Goal: Contribute content: Contribute content

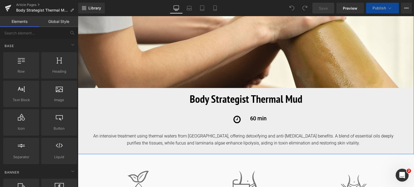
click at [322, 143] on div "An intensive treatment using thermal waters from [GEOGRAPHIC_DATA], offering de…" at bounding box center [250, 140] width 328 height 14
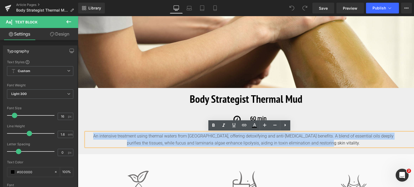
drag, startPoint x: 329, startPoint y: 144, endPoint x: 66, endPoint y: 129, distance: 263.1
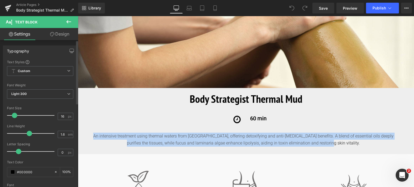
copy div "An intensive treatment using thermal waters from [GEOGRAPHIC_DATA], offering de…"
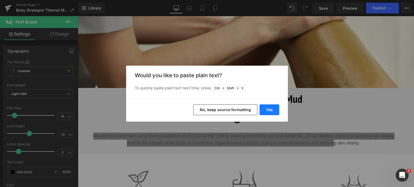
click at [273, 111] on button "Yes" at bounding box center [269, 110] width 20 height 11
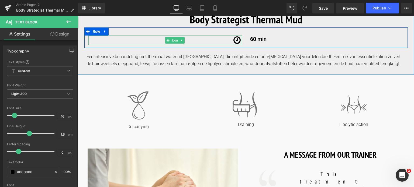
scroll to position [162, 0]
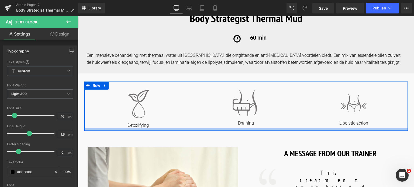
click at [158, 129] on div at bounding box center [245, 129] width 323 height 3
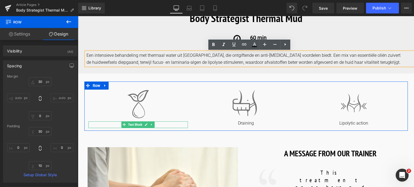
click at [116, 124] on p "Detoxifying" at bounding box center [138, 126] width 100 height 6
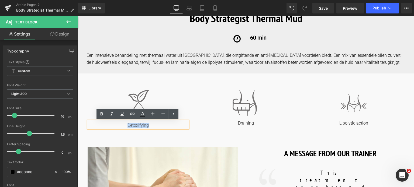
drag, startPoint x: 122, startPoint y: 124, endPoint x: 152, endPoint y: 123, distance: 30.7
click at [152, 123] on p "Detoxifying" at bounding box center [138, 126] width 100 height 6
copy p "Detoxifying"
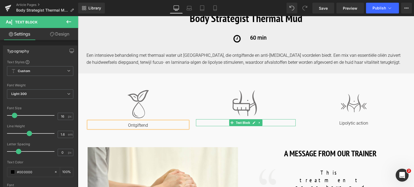
click at [273, 123] on p "Draining" at bounding box center [246, 124] width 100 height 6
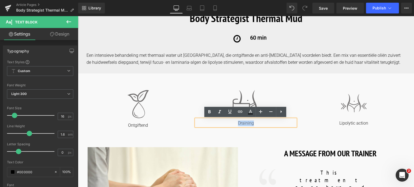
drag, startPoint x: 266, startPoint y: 122, endPoint x: 227, endPoint y: 121, distance: 39.6
click at [227, 121] on p "Draining" at bounding box center [246, 124] width 100 height 6
copy p "Draining"
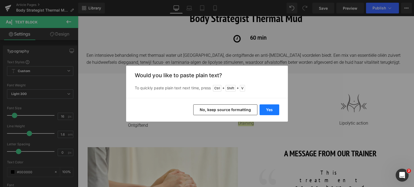
click at [271, 106] on button "Yes" at bounding box center [269, 110] width 20 height 11
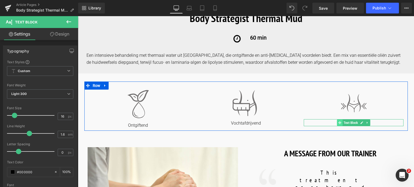
click at [337, 123] on span at bounding box center [340, 123] width 6 height 6
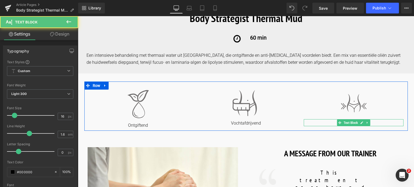
click at [373, 123] on p "Lipolytic action" at bounding box center [354, 124] width 100 height 6
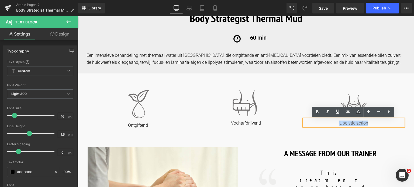
drag, startPoint x: 373, startPoint y: 123, endPoint x: 320, endPoint y: 122, distance: 53.6
click at [320, 122] on p "Lipolytic action" at bounding box center [354, 124] width 100 height 6
copy p "Lipolytic action"
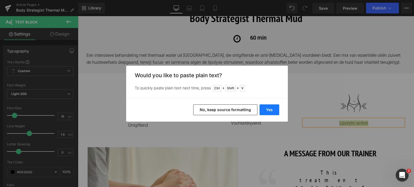
click at [267, 109] on button "Yes" at bounding box center [269, 110] width 20 height 11
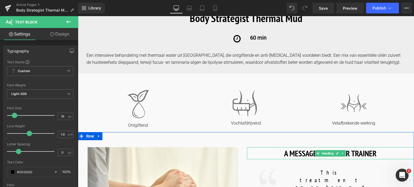
click at [289, 154] on h1 "A MESSAGE FROM OUR TRAINER" at bounding box center [330, 153] width 167 height 12
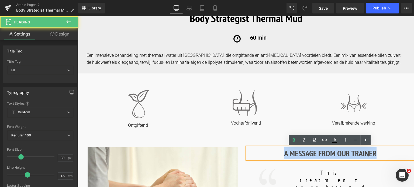
drag, startPoint x: 281, startPoint y: 154, endPoint x: 367, endPoint y: 147, distance: 87.0
click at [367, 147] on div "A MESSAGE FROM OUR TRAINER" at bounding box center [330, 153] width 167 height 12
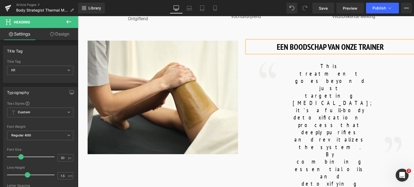
scroll to position [269, 0]
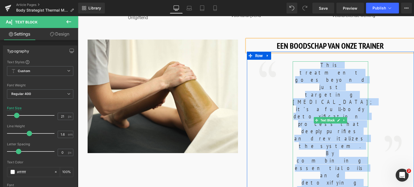
drag, startPoint x: 298, startPoint y: 64, endPoint x: 361, endPoint y: 152, distance: 108.5
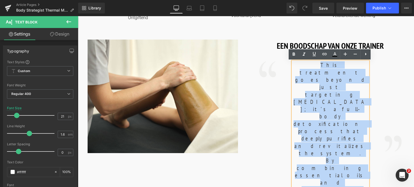
copy font "This treatment goes beyond just targeting [MEDICAL_DATA]; it’s a full-body deto…"
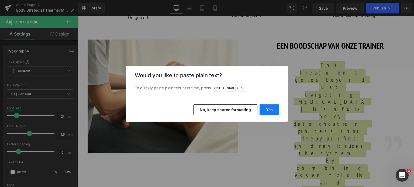
click at [266, 109] on button "Yes" at bounding box center [269, 110] width 20 height 11
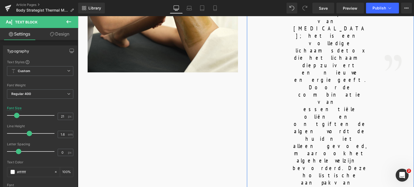
scroll to position [377, 0]
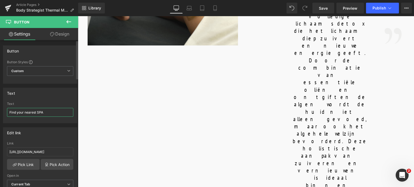
click at [37, 112] on input "Find your nearest SPA" at bounding box center [40, 112] width 66 height 9
drag, startPoint x: 36, startPoint y: 112, endPoint x: 8, endPoint y: 113, distance: 28.3
click at [8, 113] on input "Find your nearest SPA" at bounding box center [40, 112] width 66 height 9
click at [62, 112] on input "Vind de dichstbijzijnde SPA" at bounding box center [40, 112] width 66 height 9
type input "Vind de dichstbijzijnde SPA of Salon"
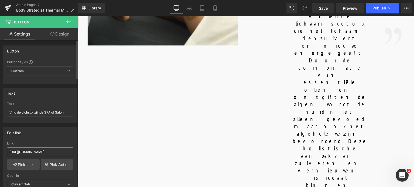
drag, startPoint x: 64, startPoint y: 152, endPoint x: 0, endPoint y: 144, distance: 64.1
click at [0, 144] on div "Edit link [URL][DOMAIN_NAME] Link [URL][DOMAIN_NAME] Pick Link Pick Action Curr…" at bounding box center [40, 160] width 81 height 74
drag, startPoint x: 116, startPoint y: 167, endPoint x: 126, endPoint y: 150, distance: 20.1
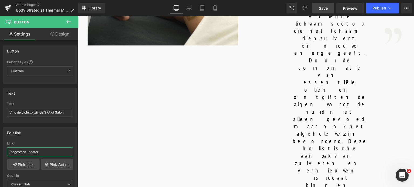
type input "/pages/spa-locator"
click at [322, 7] on span "Save" at bounding box center [323, 8] width 9 height 6
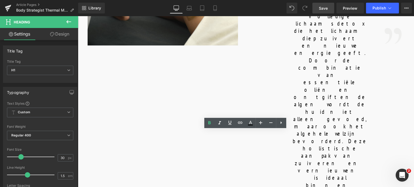
drag, startPoint x: 301, startPoint y: 139, endPoint x: 232, endPoint y: 138, distance: 69.3
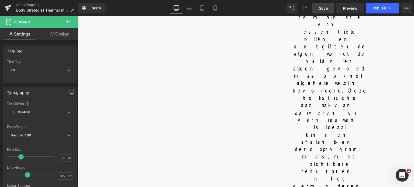
scroll to position [431, 0]
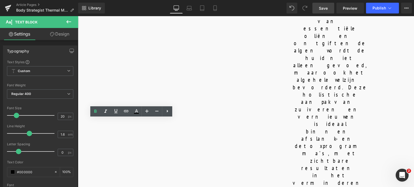
drag, startPoint x: 153, startPoint y: 123, endPoint x: 107, endPoint y: 123, distance: 46.1
copy b "SKIN PREPARATION"
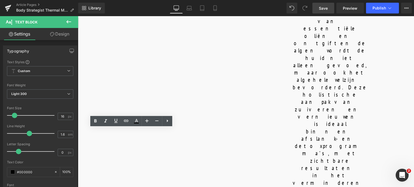
drag, startPoint x: 94, startPoint y: 131, endPoint x: 178, endPoint y: 167, distance: 90.9
copy p "The treatment starts with a [MEDICAL_DATA] using lactic and glycolic acids, whi…"
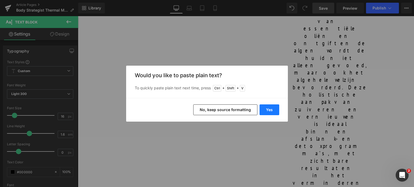
click at [267, 106] on button "Yes" at bounding box center [269, 110] width 20 height 11
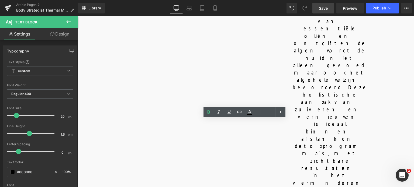
drag, startPoint x: 221, startPoint y: 122, endPoint x: 269, endPoint y: 119, distance: 48.6
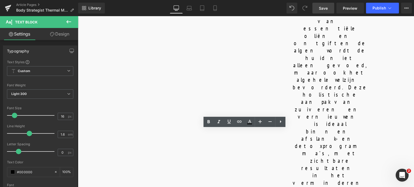
drag, startPoint x: 210, startPoint y: 133, endPoint x: 273, endPoint y: 173, distance: 75.3
copy p "BODY STRATEGIST THERMAL MUD is applied to the entire body, massaged in sections…"
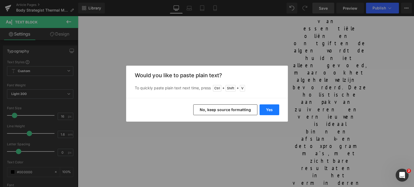
click at [268, 112] on button "Yes" at bounding box center [269, 110] width 20 height 11
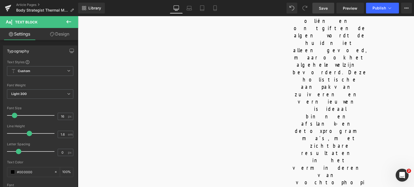
scroll to position [458, 0]
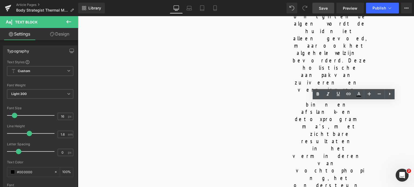
drag, startPoint x: 323, startPoint y: 106, endPoint x: 373, endPoint y: 134, distance: 57.5
copy p "The treatment ends with Caffeine Shot, Massage Cream, and Cryo Leg Gel, providi…"
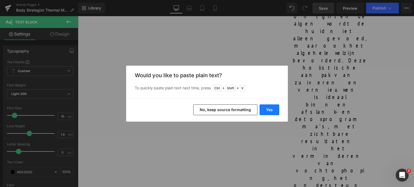
click at [268, 108] on button "Yes" at bounding box center [269, 110] width 20 height 11
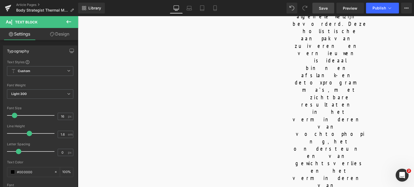
scroll to position [512, 0]
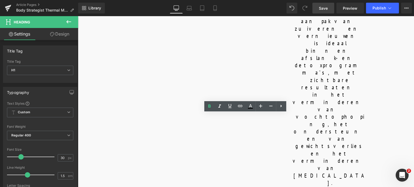
drag, startPoint x: 303, startPoint y: 124, endPoint x: 162, endPoint y: 125, distance: 141.2
copy strong "COMPLETE YOUR SKINCARE AT HOME"
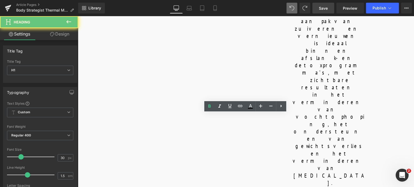
drag, startPoint x: 272, startPoint y: 124, endPoint x: 210, endPoint y: 124, distance: 61.4
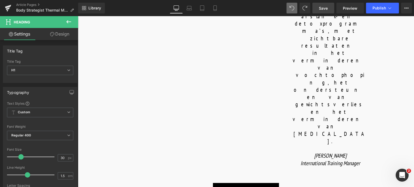
scroll to position [566, 0]
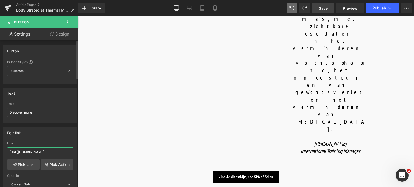
drag, startPoint x: 63, startPoint y: 150, endPoint x: 0, endPoint y: 146, distance: 62.9
click at [0, 146] on div "Edit link [URL][DOMAIN_NAME] Link [URL][DOMAIN_NAME] Pick Link Pick Action Curr…" at bounding box center [40, 160] width 81 height 74
type input "/products/body-strategist-thermal-mud"
drag, startPoint x: 38, startPoint y: 112, endPoint x: 4, endPoint y: 112, distance: 33.4
click at [4, 112] on div "Discover more Text Discover more" at bounding box center [40, 112] width 74 height 21
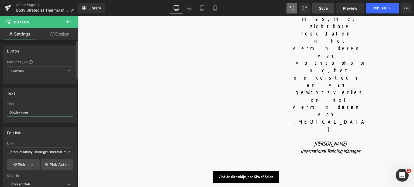
type input "Ontdek meer"
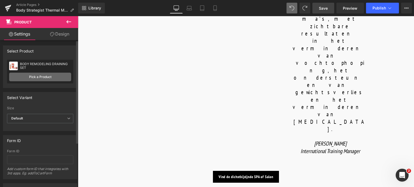
click at [55, 78] on link "Pick a Product" at bounding box center [40, 77] width 62 height 9
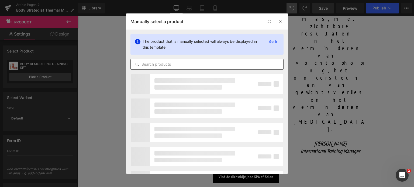
click at [178, 63] on input "text" at bounding box center [207, 64] width 152 height 6
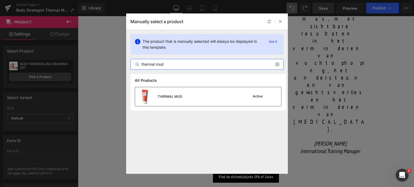
type input "thermal mud"
click at [177, 95] on div "THERMAL MUD" at bounding box center [170, 96] width 25 height 5
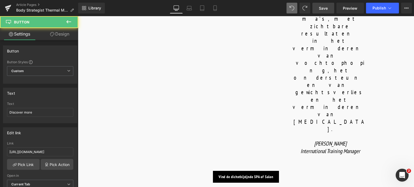
scroll to position [571, 0]
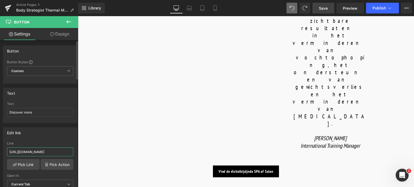
drag, startPoint x: 62, startPoint y: 151, endPoint x: 0, endPoint y: 148, distance: 62.1
click at [0, 148] on div "Edit link [URL][DOMAIN_NAME] Link [URL][DOMAIN_NAME] Pick Link Pick Action Curr…" at bounding box center [40, 160] width 81 height 74
type input "/products/body-strategist-cream-gel"
drag, startPoint x: 38, startPoint y: 110, endPoint x: 5, endPoint y: 108, distance: 32.4
click at [5, 108] on div "Discover more Text Discover more" at bounding box center [40, 112] width 74 height 21
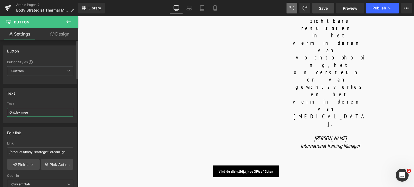
type input "Ontdek meer"
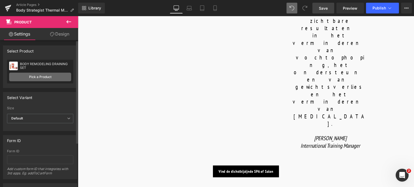
click at [42, 80] on link "Pick a Product" at bounding box center [40, 77] width 62 height 9
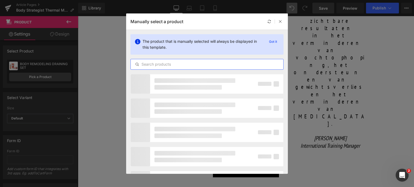
click at [189, 65] on input "text" at bounding box center [207, 64] width 152 height 6
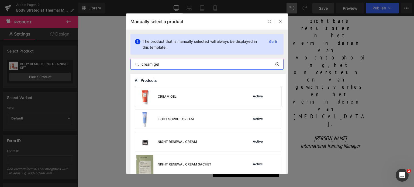
type input "cream gel"
click at [168, 97] on div "CREAM GEL" at bounding box center [167, 96] width 19 height 5
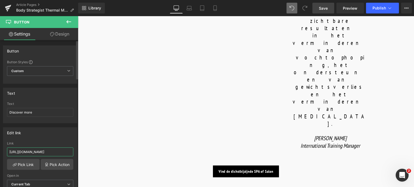
drag, startPoint x: 63, startPoint y: 151, endPoint x: 0, endPoint y: 148, distance: 63.3
click at [0, 148] on div "Edit link [URL][DOMAIN_NAME] Link [URL][DOMAIN_NAME] Pick Link Pick Action Curr…" at bounding box center [40, 160] width 81 height 74
type input "/products/body-strategist-cryo-leg-gel"
drag, startPoint x: 34, startPoint y: 110, endPoint x: 0, endPoint y: 113, distance: 34.6
click at [0, 113] on div "Text Discover more Text Discover more" at bounding box center [40, 104] width 81 height 40
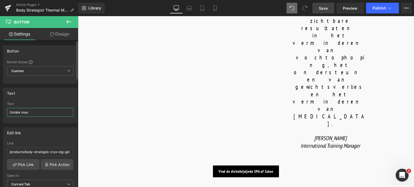
type input "Ontdek meer"
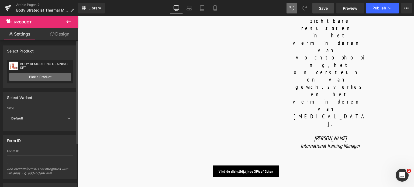
click at [51, 78] on link "Pick a Product" at bounding box center [40, 77] width 62 height 9
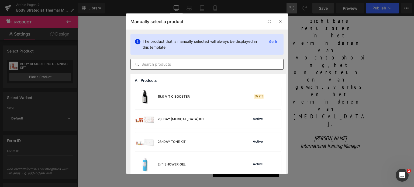
click at [155, 66] on input "text" at bounding box center [207, 64] width 152 height 6
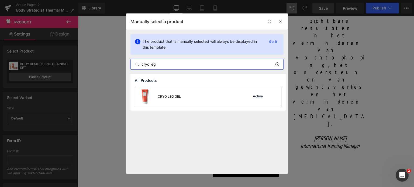
type input "cryo leg"
drag, startPoint x: 165, startPoint y: 98, endPoint x: 86, endPoint y: 79, distance: 81.3
click at [165, 98] on div "CRYO LEG GEL" at bounding box center [169, 96] width 23 height 5
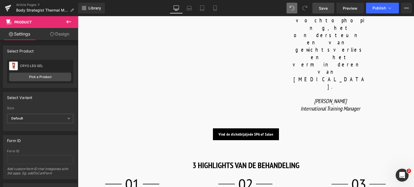
scroll to position [679, 0]
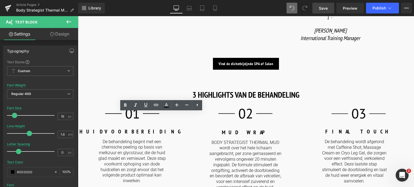
drag, startPoint x: 194, startPoint y: 131, endPoint x: 91, endPoint y: 133, distance: 103.2
click at [78, 117] on html "🌞 Gratis verzending voor al je bestellingen in augustus! Voor een zomer vol gem…" at bounding box center [246, 60] width 336 height 1447
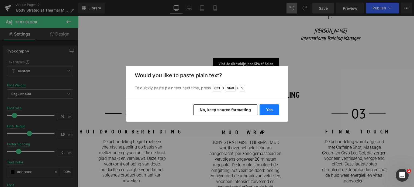
click at [269, 107] on button "Yes" at bounding box center [269, 110] width 20 height 11
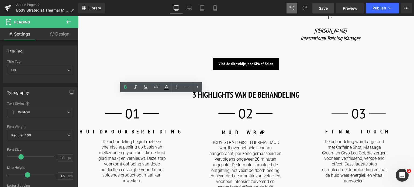
drag, startPoint x: 180, startPoint y: 105, endPoint x: 64, endPoint y: 107, distance: 116.4
click at [78, 107] on html "🌞 Gratis verzending voor al je bestellingen in augustus! Voor een zomer vol gem…" at bounding box center [246, 60] width 336 height 1447
paste div
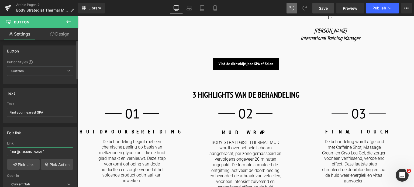
drag, startPoint x: 63, startPoint y: 151, endPoint x: 0, endPoint y: 149, distance: 62.8
click at [0, 149] on div "Edit link [URL][DOMAIN_NAME] Link [URL][DOMAIN_NAME] Pick Link Pick Action Curr…" at bounding box center [40, 160] width 81 height 74
drag, startPoint x: 117, startPoint y: 165, endPoint x: 100, endPoint y: 149, distance: 22.7
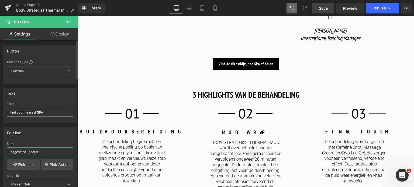
type input "/pages/spa-locator"
drag, startPoint x: 57, startPoint y: 112, endPoint x: 0, endPoint y: 112, distance: 57.4
click at [0, 112] on div "Text Find your nearest SPA Text Find your nearest SPA" at bounding box center [40, 104] width 81 height 40
type input "Vind de dichstbijzijnde SPA of Salon"
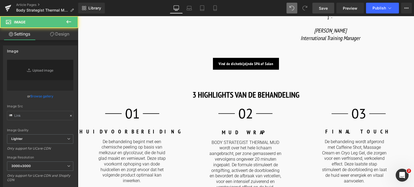
type input "[URL][DOMAIN_NAME]"
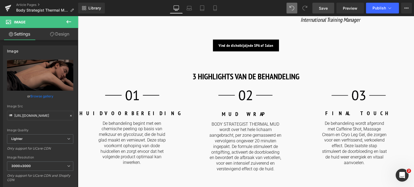
scroll to position [706, 0]
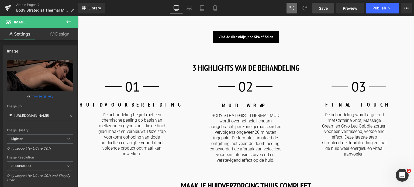
click at [321, 10] on span "Save" at bounding box center [323, 8] width 9 height 6
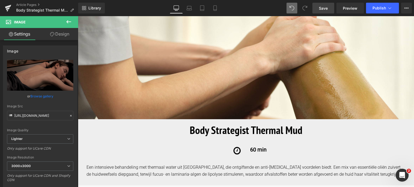
scroll to position [0, 0]
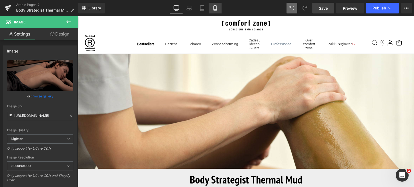
click at [217, 8] on icon at bounding box center [214, 7] width 5 height 5
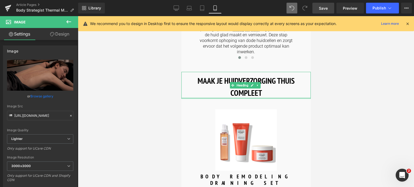
scroll to position [518, 0]
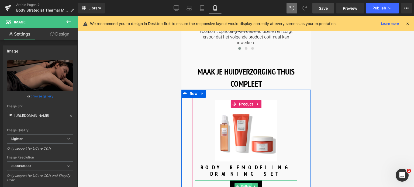
click at [243, 183] on span "Button" at bounding box center [246, 186] width 12 height 6
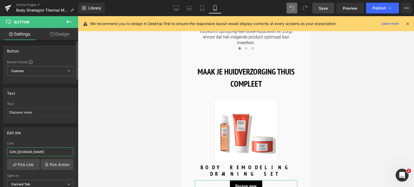
drag, startPoint x: 63, startPoint y: 152, endPoint x: 0, endPoint y: 147, distance: 63.5
click at [0, 147] on div "Edit link [URL][DOMAIN_NAME] Link [URL][DOMAIN_NAME] Pick Link Pick Action Curr…" at bounding box center [40, 160] width 81 height 74
type input "/products/body-strategist-thermal-mud"
drag, startPoint x: 34, startPoint y: 112, endPoint x: 0, endPoint y: 119, distance: 34.8
click at [0, 119] on div "Text Discover more Text Discover more" at bounding box center [40, 104] width 81 height 40
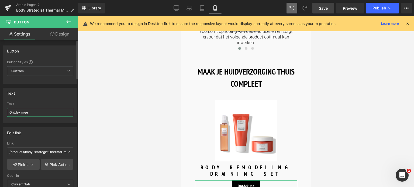
type input "Ontdek meer"
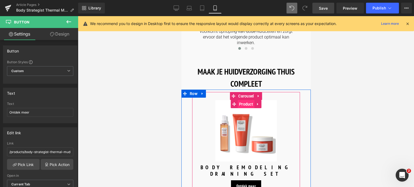
click at [245, 100] on span "Product" at bounding box center [245, 104] width 17 height 8
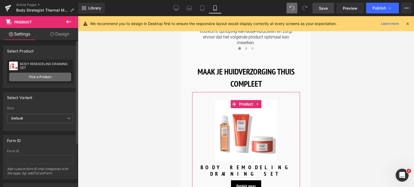
click at [57, 76] on link "Pick a Product" at bounding box center [40, 77] width 62 height 9
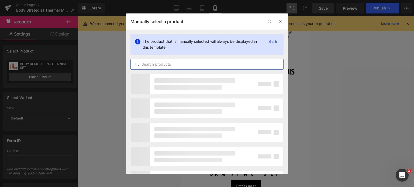
click at [157, 63] on input "text" at bounding box center [207, 64] width 152 height 6
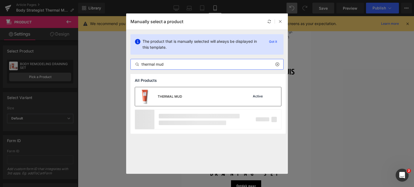
type input "thermal mud"
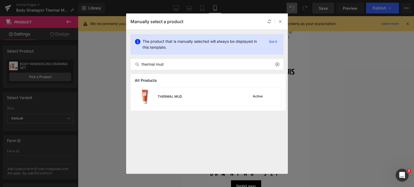
click at [171, 97] on div "THERMAL MUD" at bounding box center [170, 96] width 25 height 5
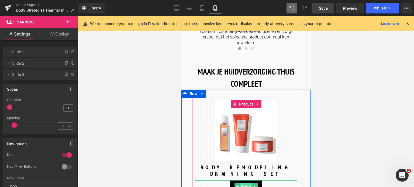
click at [245, 183] on span "Button" at bounding box center [246, 186] width 12 height 6
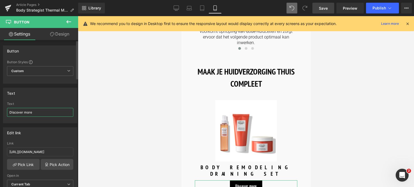
drag, startPoint x: 24, startPoint y: 109, endPoint x: 0, endPoint y: 104, distance: 24.3
click at [0, 104] on div "Text Discover more Text Discover more" at bounding box center [40, 104] width 81 height 40
type input "Ontdek meer"
drag, startPoint x: 63, startPoint y: 151, endPoint x: 0, endPoint y: 148, distance: 62.6
click at [0, 148] on div "Edit link [URL][DOMAIN_NAME] Link [URL][DOMAIN_NAME] Pick Link Pick Action Curr…" at bounding box center [40, 160] width 81 height 74
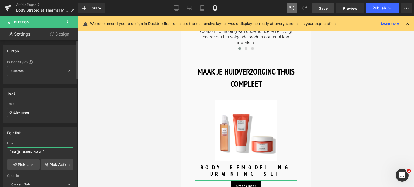
type input "/products/body-strategist-cream-gel"
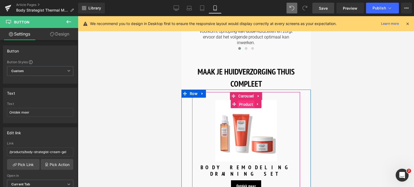
click at [246, 100] on span "Product" at bounding box center [245, 104] width 17 height 8
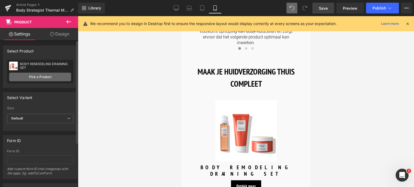
click at [44, 78] on link "Pick a Product" at bounding box center [40, 77] width 62 height 9
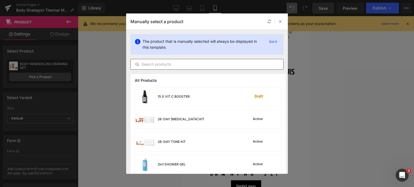
click at [183, 67] on input "text" at bounding box center [207, 64] width 152 height 6
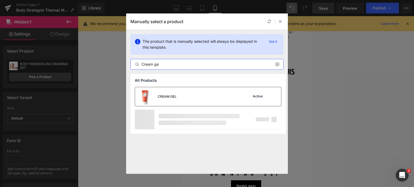
type input "Cream ge"
click at [183, 100] on div "CREAM GEL Active" at bounding box center [208, 96] width 146 height 19
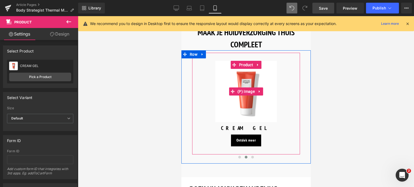
scroll to position [572, 0]
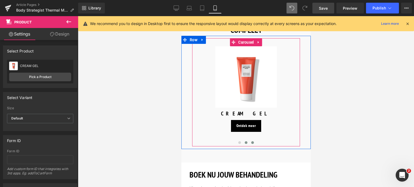
click at [251, 141] on span at bounding box center [252, 142] width 3 height 3
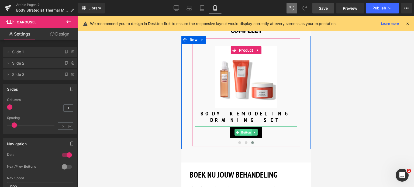
click at [247, 129] on span "Button" at bounding box center [246, 132] width 12 height 6
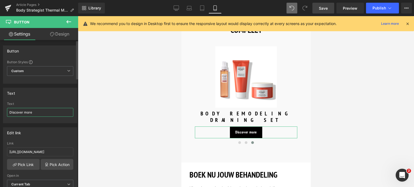
drag, startPoint x: 30, startPoint y: 110, endPoint x: 1, endPoint y: 105, distance: 29.0
click at [0, 106] on div "Text Discover more Text Discover more" at bounding box center [40, 104] width 81 height 40
type input "Ontdek meer"
drag, startPoint x: 63, startPoint y: 152, endPoint x: 0, endPoint y: 152, distance: 62.5
click at [0, 152] on div "Edit link [URL][DOMAIN_NAME] Link [URL][DOMAIN_NAME] Pick Link Pick Action Curr…" at bounding box center [40, 160] width 81 height 74
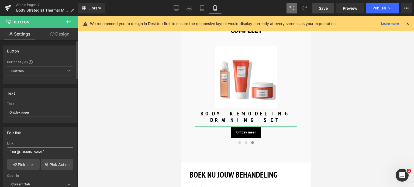
type input "/products/body-strategist-cryo-leg-gel"
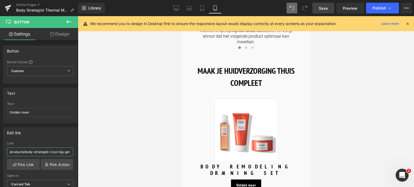
scroll to position [518, 0]
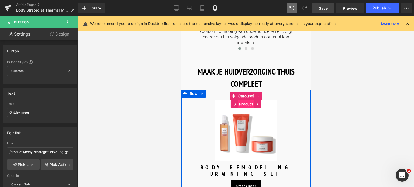
click at [244, 100] on span "Product" at bounding box center [245, 104] width 17 height 8
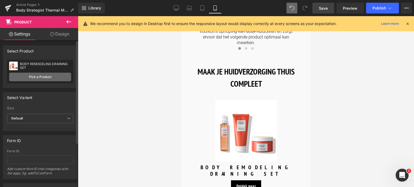
click at [51, 77] on link "Pick a Product" at bounding box center [40, 77] width 62 height 9
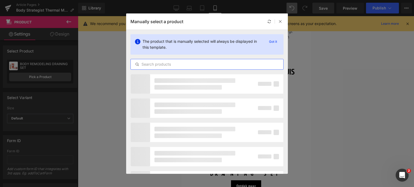
click at [176, 60] on div at bounding box center [206, 64] width 153 height 11
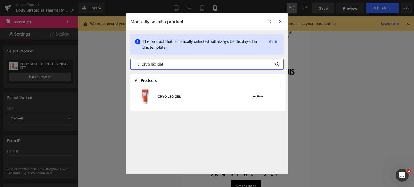
type input "Cryo leg gel"
click at [174, 97] on div "CRYO LEG GEL" at bounding box center [169, 96] width 23 height 5
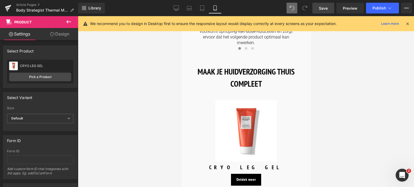
click at [325, 8] on span "Save" at bounding box center [323, 8] width 9 height 6
click at [214, 11] on icon at bounding box center [214, 8] width 3 height 5
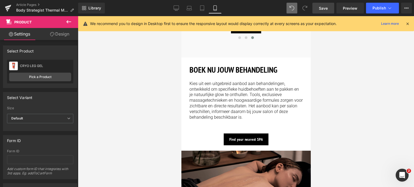
scroll to position [707, 0]
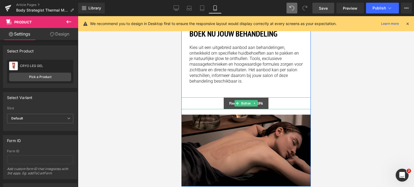
click at [226, 98] on link "Find your nearest SPA" at bounding box center [245, 104] width 45 height 12
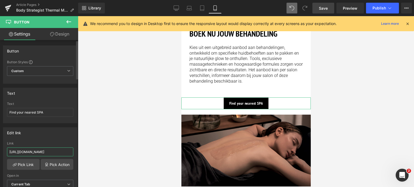
drag, startPoint x: 62, startPoint y: 151, endPoint x: 0, endPoint y: 119, distance: 69.9
type input "/pages/spa-locator?_gl=1*17ps2ce*_up*MQ..&gclid=CjwKCAjwxNW2BhAkEiwA24Cm9Ew9Tuk…"
drag, startPoint x: 50, startPoint y: 113, endPoint x: 0, endPoint y: 116, distance: 49.6
click at [0, 116] on div "Text Find your nearest SPA Text Find your nearest SPA" at bounding box center [40, 104] width 81 height 40
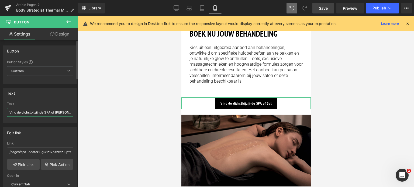
type input "Vind de dichstbijzijnde SPA of Salon"
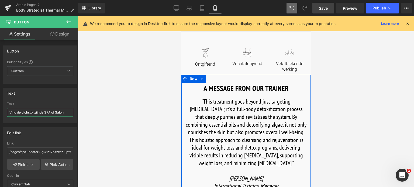
scroll to position [141, 0]
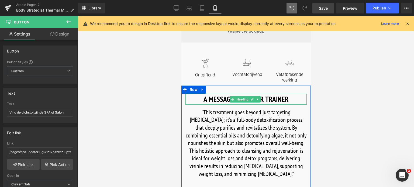
click at [288, 94] on h1 "A MESSAGE FROM OUR TRAINER" at bounding box center [245, 99] width 121 height 11
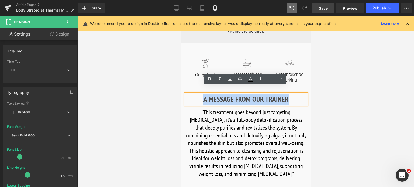
drag, startPoint x: 288, startPoint y: 91, endPoint x: 198, endPoint y: 95, distance: 90.3
click at [198, 95] on h1 "A MESSAGE FROM OUR TRAINER" at bounding box center [245, 99] width 121 height 11
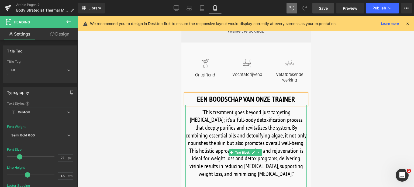
click at [206, 112] on font ""This treatment goes beyond just targeting [MEDICAL_DATA]; it’s a full-body det…" at bounding box center [245, 143] width 121 height 69
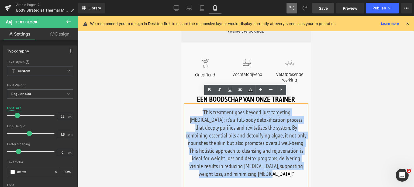
drag, startPoint x: 189, startPoint y: 105, endPoint x: 253, endPoint y: 166, distance: 88.2
click at [253, 166] on font ""This treatment goes beyond just targeting [MEDICAL_DATA]; it’s a full-body det…" at bounding box center [245, 143] width 121 height 69
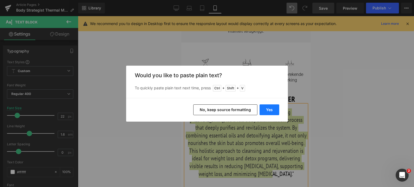
drag, startPoint x: 272, startPoint y: 110, endPoint x: 91, endPoint y: 94, distance: 182.3
click at [272, 110] on button "Yes" at bounding box center [269, 110] width 20 height 11
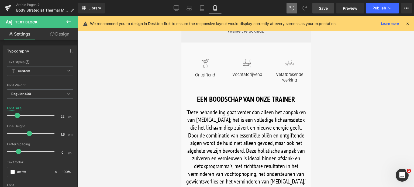
click at [321, 11] on link "Save" at bounding box center [323, 8] width 22 height 11
click at [322, 9] on span "Save" at bounding box center [323, 8] width 9 height 6
click at [390, 6] on icon at bounding box center [389, 7] width 5 height 5
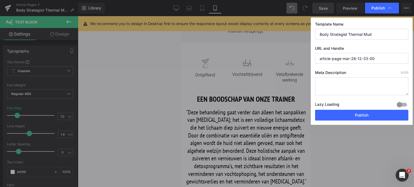
click at [362, 85] on textarea at bounding box center [361, 86] width 93 height 18
paste textarea "Intensieve wellnessbehandeling met thermaal water uit [GEOGRAPHIC_DATA], die de…"
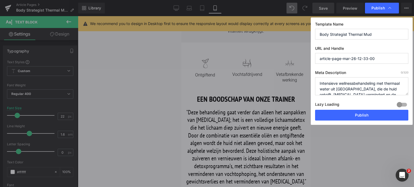
scroll to position [2, 0]
type textarea "Intensieve wellnessbehandeling met thermaal water uit [GEOGRAPHIC_DATA], die de…"
drag, startPoint x: 375, startPoint y: 34, endPoint x: 310, endPoint y: 35, distance: 64.9
click at [310, 35] on div "Publish Template Name Body Strategist Thermal Mud URL and Handle article-page-m…" at bounding box center [207, 93] width 414 height 187
drag, startPoint x: 378, startPoint y: 60, endPoint x: 269, endPoint y: 55, distance: 108.9
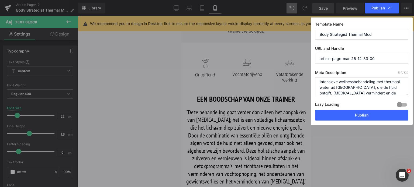
click at [269, 55] on div "Publish Template Name Body Strategist Thermal Mud URL and Handle article-page-m…" at bounding box center [207, 93] width 414 height 187
paste input "Body Strategist Thermal Mud"
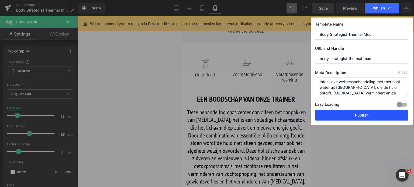
type input "body-strategist-thermal-mud"
click at [354, 116] on button "Publish" at bounding box center [361, 115] width 93 height 11
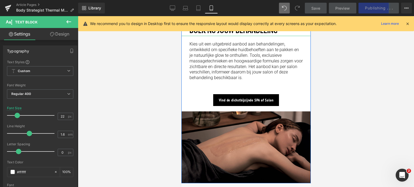
scroll to position [781, 0]
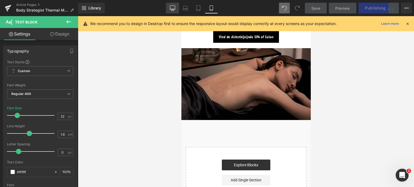
click at [170, 8] on icon at bounding box center [172, 8] width 5 height 4
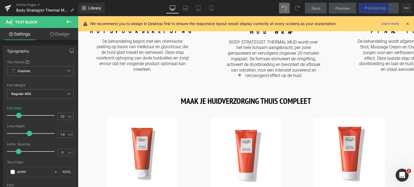
type input "25"
type input "100"
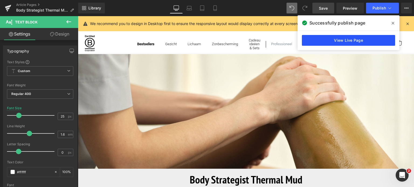
click at [335, 42] on link "View Live Page" at bounding box center [348, 40] width 93 height 11
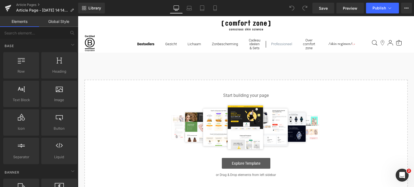
click at [249, 165] on link "Explore Template" at bounding box center [246, 163] width 48 height 11
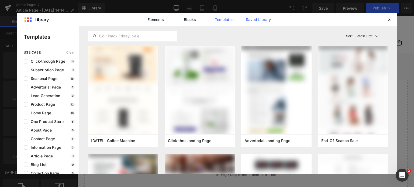
click at [0, 0] on link "Saved Library" at bounding box center [0, 0] width 0 height 0
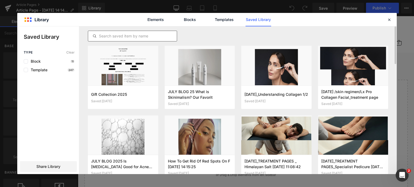
click at [127, 38] on input "text" at bounding box center [132, 36] width 89 height 6
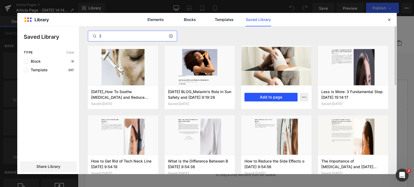
type input "3"
click at [257, 99] on button "Add to page" at bounding box center [270, 97] width 53 height 9
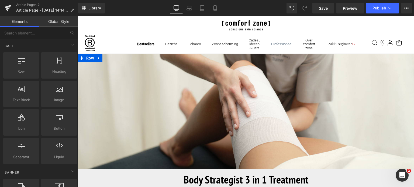
scroll to position [81, 0]
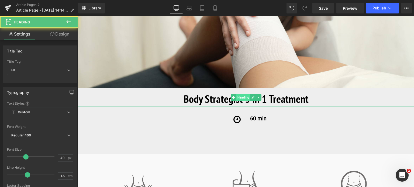
drag, startPoint x: 245, startPoint y: 96, endPoint x: 239, endPoint y: 96, distance: 5.7
click at [239, 96] on div "Body Strategist 3 in 1 Treatment Heading" at bounding box center [246, 97] width 336 height 19
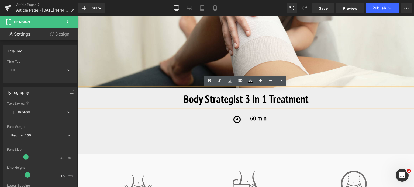
click at [195, 95] on b "Body Strategist 3 in 1 Treatment" at bounding box center [245, 99] width 125 height 14
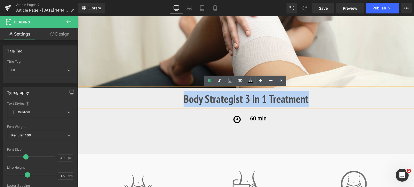
drag, startPoint x: 183, startPoint y: 99, endPoint x: 333, endPoint y: 99, distance: 150.3
click at [333, 99] on h1 "Body Strategist 3 in 1 Treatment" at bounding box center [246, 99] width 336 height 16
copy b "Body Strategist 3 in 1 Treatment"
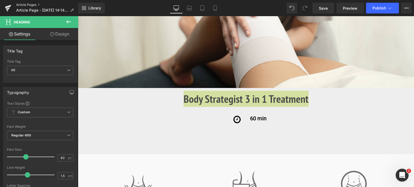
drag, startPoint x: 72, startPoint y: 7, endPoint x: 144, endPoint y: 10, distance: 72.0
click at [72, 7] on link "Article Pages" at bounding box center [47, 5] width 62 height 4
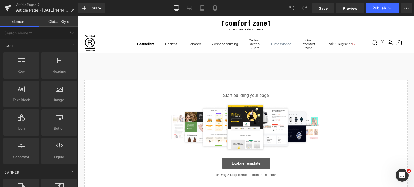
click at [239, 163] on link "Explore Template" at bounding box center [246, 163] width 48 height 11
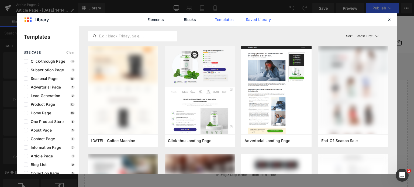
click at [256, 20] on link "Saved Library" at bounding box center [258, 19] width 26 height 13
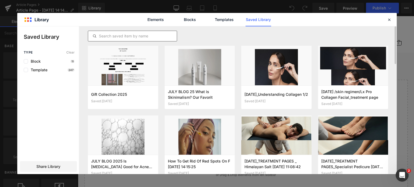
click at [135, 39] on input "text" at bounding box center [132, 36] width 89 height 6
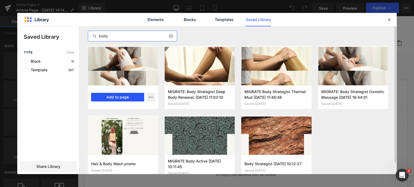
type input "body"
click at [118, 99] on button "Add to page" at bounding box center [117, 97] width 53 height 9
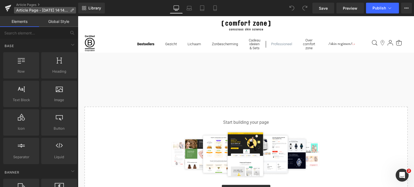
click at [72, 11] on icon at bounding box center [72, 10] width 4 height 4
drag, startPoint x: 71, startPoint y: 9, endPoint x: 53, endPoint y: 30, distance: 27.1
click at [71, 9] on icon at bounding box center [72, 10] width 4 height 4
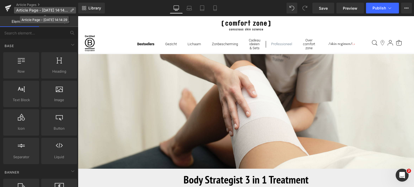
click at [56, 11] on span "Article Page - Aug 15, 14:14:29" at bounding box center [42, 10] width 52 height 4
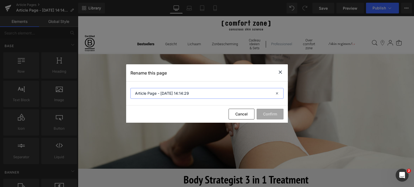
drag, startPoint x: 197, startPoint y: 94, endPoint x: 59, endPoint y: 96, distance: 137.4
click at [59, 96] on div "Rename this page Article Page - Aug 15, 14:14:29 Cancel Confirm" at bounding box center [207, 93] width 414 height 187
paste input "Body Strategist 3 in 1 Treatment"
type input "Body Strategist 3 in 1 Treatment"
click at [266, 115] on button "Confirm" at bounding box center [269, 114] width 27 height 11
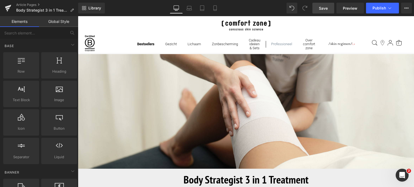
click at [319, 7] on span "Save" at bounding box center [323, 8] width 9 height 6
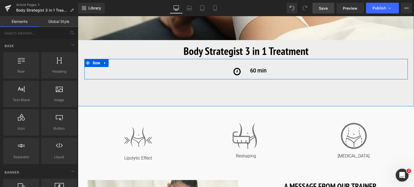
scroll to position [162, 0]
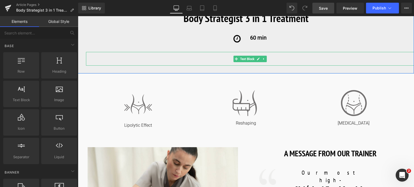
click at [223, 55] on div "Intensive three-phase body treatment with thermogenic action to reactivate micr…" at bounding box center [250, 59] width 328 height 14
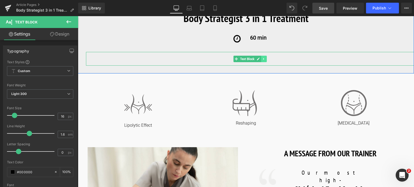
click at [263, 59] on icon at bounding box center [263, 59] width 1 height 2
click at [265, 60] on icon at bounding box center [266, 58] width 3 height 3
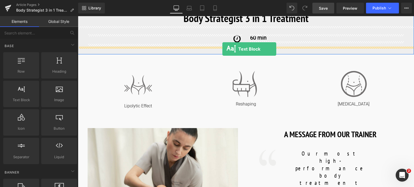
drag, startPoint x: 127, startPoint y: 52, endPoint x: 222, endPoint y: 49, distance: 95.2
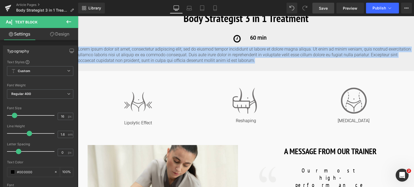
drag, startPoint x: 235, startPoint y: 60, endPoint x: 58, endPoint y: 46, distance: 177.8
paste div
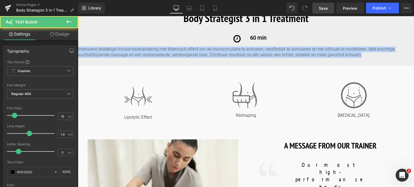
drag, startPoint x: 365, startPoint y: 56, endPoint x: 25, endPoint y: 43, distance: 340.8
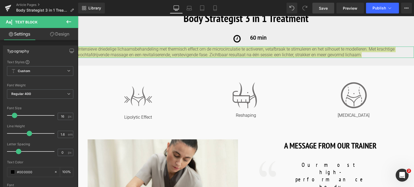
click at [58, 33] on link "Design" at bounding box center [59, 34] width 39 height 12
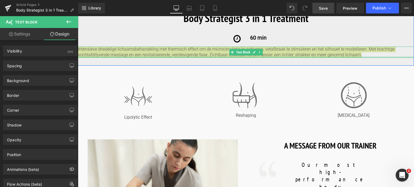
click at [366, 57] on div at bounding box center [246, 57] width 336 height 1
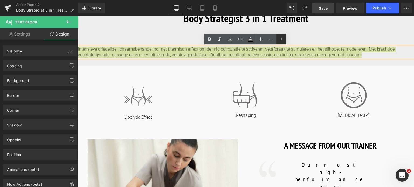
click at [280, 40] on icon at bounding box center [281, 39] width 6 height 6
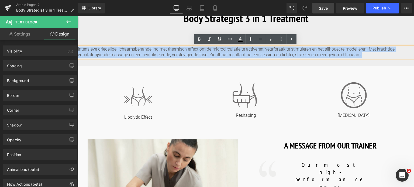
click at [366, 58] on p "Intensieve driedelige lichaamsbehandeling met thermisch effect om de microcircu…" at bounding box center [246, 52] width 336 height 11
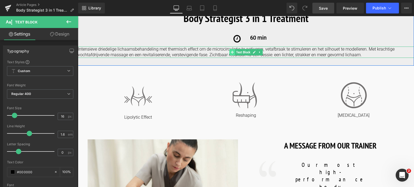
click at [231, 53] on icon at bounding box center [232, 52] width 3 height 3
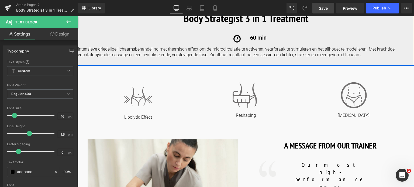
scroll to position [189, 0]
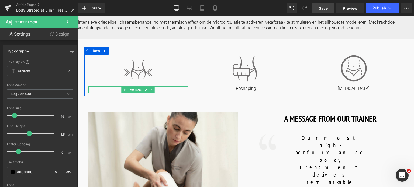
click at [135, 89] on span "Text Block" at bounding box center [135, 90] width 16 height 6
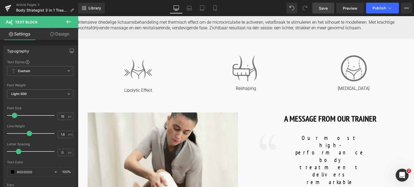
click at [327, 7] on span "Save" at bounding box center [323, 8] width 9 height 6
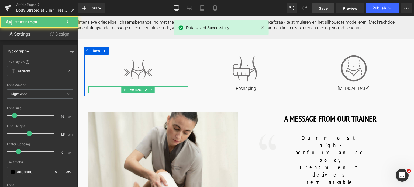
click at [157, 89] on p "Lipolytic Effect" at bounding box center [138, 91] width 100 height 6
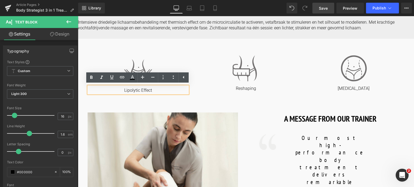
drag, startPoint x: 157, startPoint y: 89, endPoint x: 88, endPoint y: 85, distance: 68.6
click at [88, 86] on div "Lipolytic Effect" at bounding box center [138, 89] width 100 height 7
copy p "Lipolytic Effect"
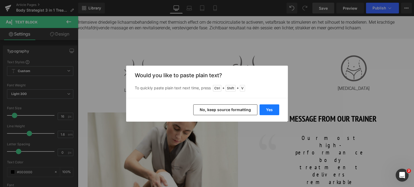
click at [265, 109] on button "Yes" at bounding box center [269, 110] width 20 height 11
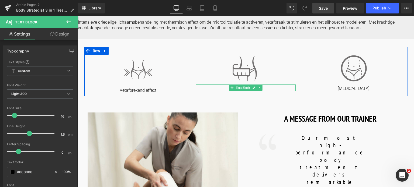
click at [271, 88] on p "Reshaping" at bounding box center [246, 89] width 100 height 6
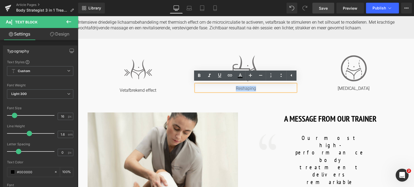
drag, startPoint x: 268, startPoint y: 88, endPoint x: 230, endPoint y: 90, distance: 38.0
click at [230, 90] on p "Reshaping" at bounding box center [246, 89] width 100 height 6
copy p "Reshaping"
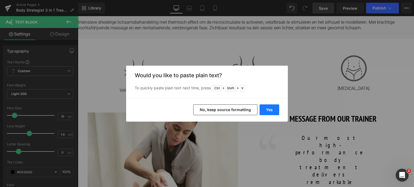
click at [266, 109] on button "Yes" at bounding box center [269, 110] width 20 height 11
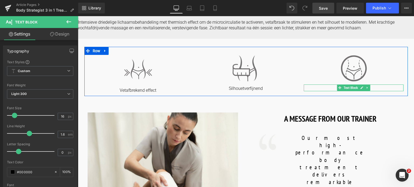
click at [380, 88] on p "[MEDICAL_DATA]" at bounding box center [354, 89] width 100 height 6
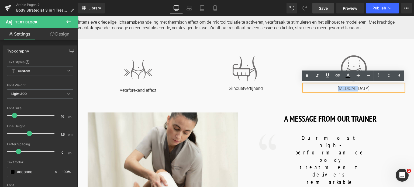
drag, startPoint x: 380, startPoint y: 88, endPoint x: 322, endPoint y: 91, distance: 57.7
click at [322, 91] on p "[MEDICAL_DATA]" at bounding box center [354, 89] width 100 height 6
copy p "[MEDICAL_DATA]"
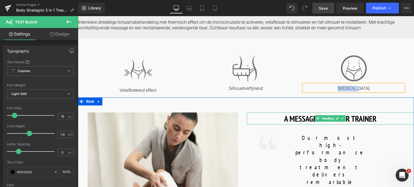
click at [288, 117] on h1 "A MESSAGE FROM OUR TRAINER" at bounding box center [330, 119] width 167 height 12
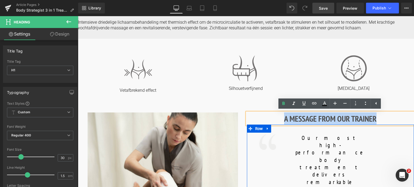
drag, startPoint x: 281, startPoint y: 119, endPoint x: 387, endPoint y: 131, distance: 106.4
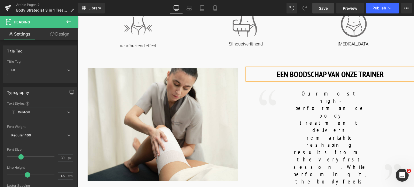
scroll to position [269, 0]
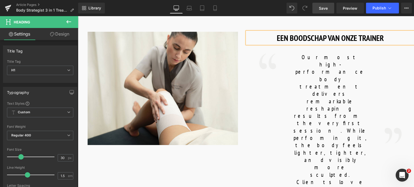
click at [314, 86] on font "Our most high-performance body treatment delivers remarkable reshaping results …" at bounding box center [330, 157] width 74 height 206
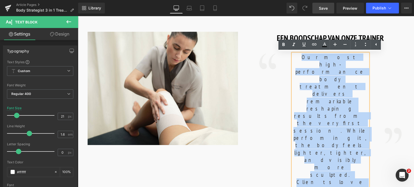
drag, startPoint x: 295, startPoint y: 58, endPoint x: 366, endPoint y: 117, distance: 92.4
click at [366, 117] on p "Our most high-performance body treatment delivers remarkable reshaping results …" at bounding box center [330, 157] width 75 height 206
copy font "Our most high-performance body treatment delivers remarkable reshaping results …"
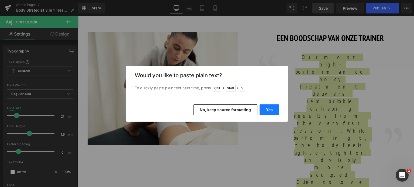
click at [268, 112] on button "Yes" at bounding box center [269, 110] width 20 height 11
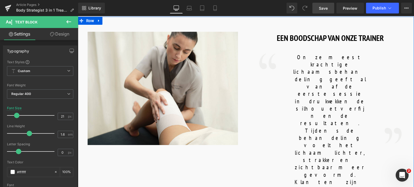
scroll to position [296, 0]
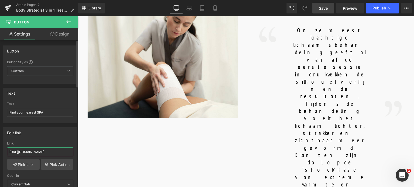
drag, startPoint x: 63, startPoint y: 153, endPoint x: 0, endPoint y: 153, distance: 62.8
click at [0, 153] on div "Edit link [URL][DOMAIN_NAME] Link [URL][DOMAIN_NAME] Pick Link Pick Action Curr…" at bounding box center [40, 160] width 81 height 74
type input "/pages/spa-locator?_gl=1*17ps2ce*_up*MQ..&gclid=CjwKCAjwxNW2BhAkEiwA24Cm9Ew9Tuk…"
drag, startPoint x: 29, startPoint y: 116, endPoint x: 0, endPoint y: 117, distance: 28.6
click at [0, 117] on div "Text Find your nearest SPA Text Find your nearest SPA" at bounding box center [40, 104] width 81 height 40
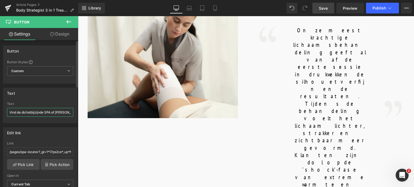
type input "Vind de dichstbijzijnde SPA of Salon"
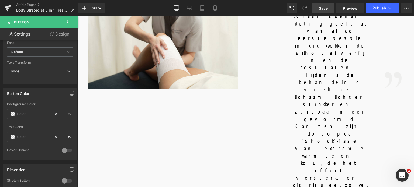
scroll to position [350, 0]
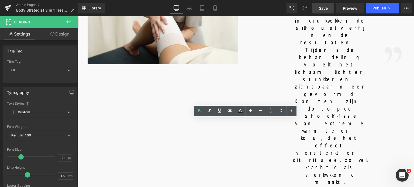
drag, startPoint x: 232, startPoint y: 127, endPoint x: 311, endPoint y: 132, distance: 79.4
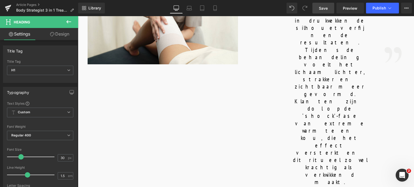
click at [318, 12] on link "Save" at bounding box center [323, 8] width 22 height 11
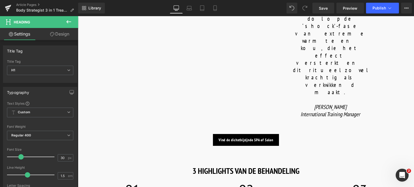
scroll to position [431, 0]
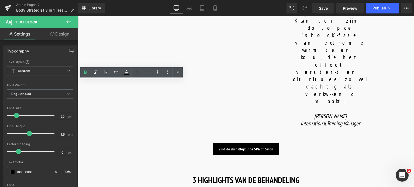
drag, startPoint x: 107, startPoint y: 85, endPoint x: 164, endPoint y: 84, distance: 57.1
copy b "REACTIVATING MASSAGE"
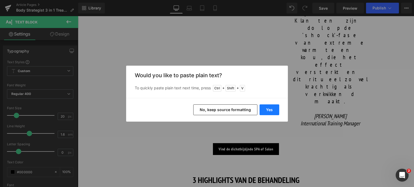
click at [268, 112] on button "Yes" at bounding box center [269, 110] width 20 height 11
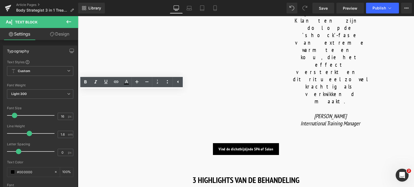
drag, startPoint x: 95, startPoint y: 95, endPoint x: 189, endPoint y: 107, distance: 94.8
copy p "A reactivating massage to kick off the stagnant metabolism."
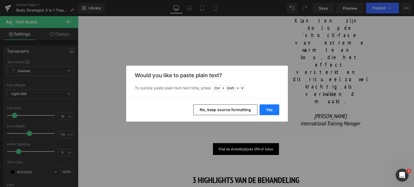
drag, startPoint x: 266, startPoint y: 112, endPoint x: 189, endPoint y: 95, distance: 79.5
click at [266, 112] on button "Yes" at bounding box center [269, 110] width 20 height 11
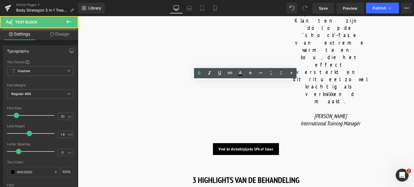
drag, startPoint x: 220, startPoint y: 86, endPoint x: 280, endPoint y: 89, distance: 59.6
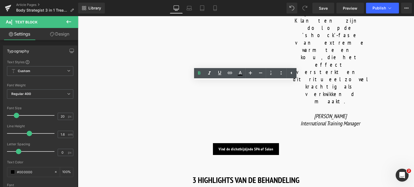
copy b "HOT CELLULITE WRAP"
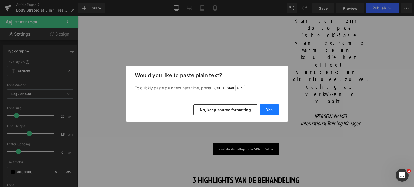
click at [268, 110] on button "Yes" at bounding box center [269, 110] width 20 height 11
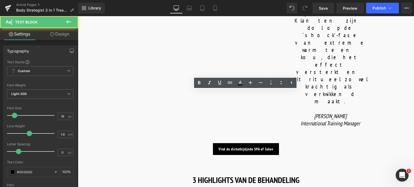
drag, startPoint x: 210, startPoint y: 96, endPoint x: 278, endPoint y: 103, distance: 68.0
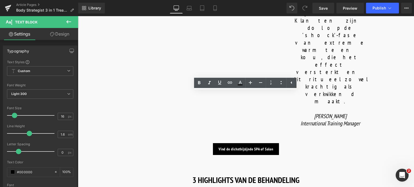
copy p "A thermogenic body wrap to work on the lipolytic action."
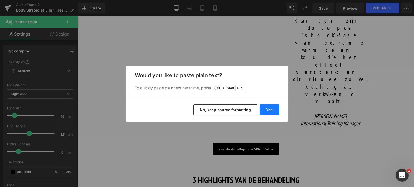
click at [271, 113] on button "Yes" at bounding box center [269, 110] width 20 height 11
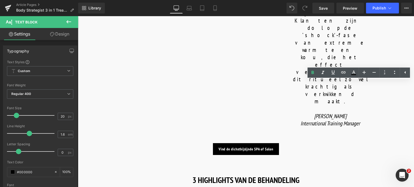
drag, startPoint x: 334, startPoint y: 85, endPoint x: 388, endPoint y: 82, distance: 54.0
copy b "COLD BENDAGES WRAP"
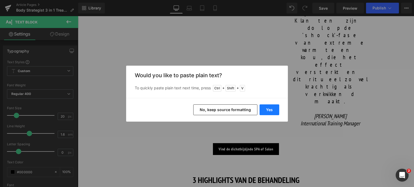
drag, startPoint x: 268, startPoint y: 114, endPoint x: 192, endPoint y: 97, distance: 77.8
click at [268, 114] on button "Yes" at bounding box center [269, 110] width 20 height 11
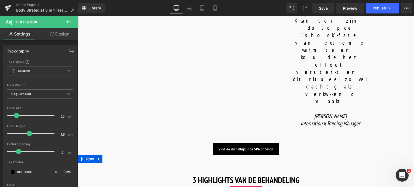
drag, startPoint x: 332, startPoint y: 96, endPoint x: 328, endPoint y: 96, distance: 3.5
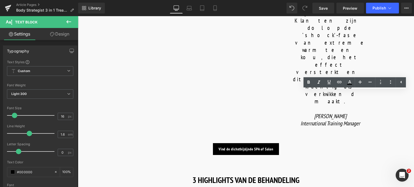
drag, startPoint x: 332, startPoint y: 94, endPoint x: 379, endPoint y: 107, distance: 49.1
copy p "A cold leg wrap to let the draining cocktail of actives penetrate deeper into t…"
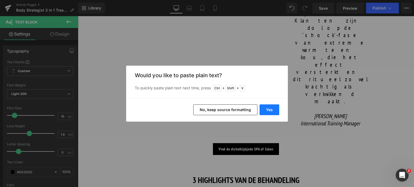
click at [266, 109] on button "Yes" at bounding box center [269, 110] width 20 height 11
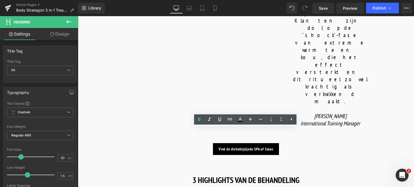
drag, startPoint x: 308, startPoint y: 138, endPoint x: 172, endPoint y: 137, distance: 136.0
paste div
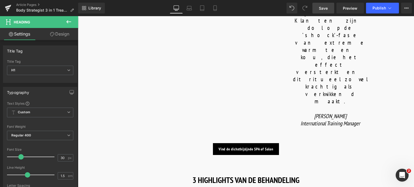
click at [319, 5] on link "Save" at bounding box center [323, 8] width 22 height 11
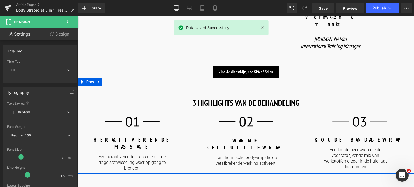
scroll to position [539, 0]
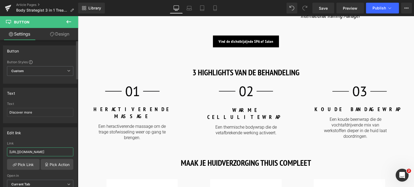
drag, startPoint x: 62, startPoint y: 153, endPoint x: 0, endPoint y: 144, distance: 62.9
click at [0, 144] on div "Edit link https://world.comfortzoneskin.com/products/body-strategist-thermo-cre…" at bounding box center [40, 160] width 81 height 74
type input "/products/body-strategist-thermo-cream"
drag, startPoint x: 43, startPoint y: 112, endPoint x: 25, endPoint y: 94, distance: 24.8
click at [0, 112] on div "Text Discover more Text Discover more" at bounding box center [40, 104] width 81 height 40
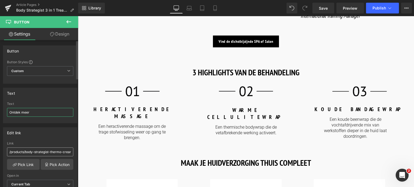
type input "Ontdek meer"
drag, startPoint x: 62, startPoint y: 151, endPoint x: 71, endPoint y: 151, distance: 8.6
click at [71, 151] on input "/products/body-strategist-thermo-cream" at bounding box center [40, 152] width 66 height 9
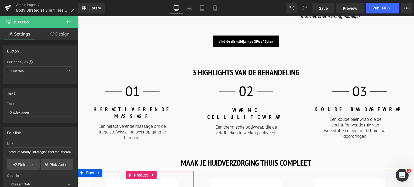
click at [140, 169] on div at bounding box center [246, 170] width 336 height 2
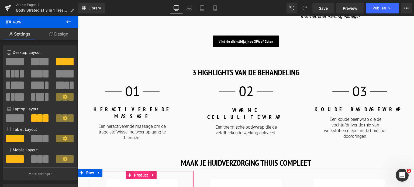
click at [139, 171] on span "Product" at bounding box center [141, 175] width 17 height 8
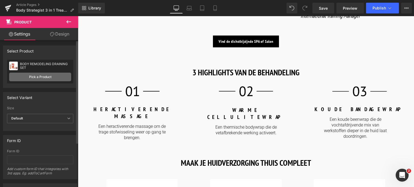
click at [61, 77] on link "Pick a Product" at bounding box center [40, 77] width 62 height 9
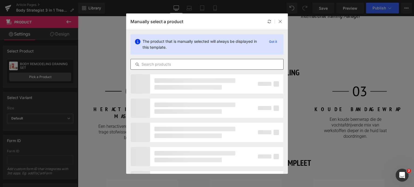
click at [185, 67] on input "text" at bounding box center [207, 64] width 152 height 6
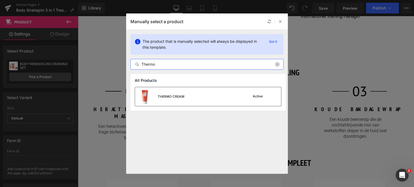
type input "Thermo"
click at [178, 98] on div "THERMO CREAM" at bounding box center [171, 96] width 27 height 5
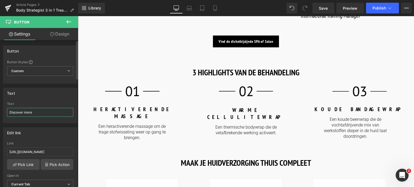
click at [39, 113] on input "Discover more" at bounding box center [40, 112] width 66 height 9
drag, startPoint x: 63, startPoint y: 150, endPoint x: 2, endPoint y: 150, distance: 61.4
click at [0, 150] on div "Edit link [URL][DOMAIN_NAME] Link [URL][DOMAIN_NAME] Pick Link Pick Action Curr…" at bounding box center [40, 160] width 81 height 74
type input "/products/body-strategist-cream-gel"
drag, startPoint x: 41, startPoint y: 112, endPoint x: 0, endPoint y: 108, distance: 41.4
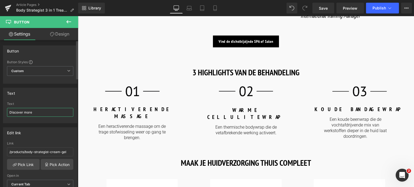
click at [0, 108] on div "Text Discover more Text Discover more" at bounding box center [40, 104] width 81 height 40
type input "Ontdek meer"
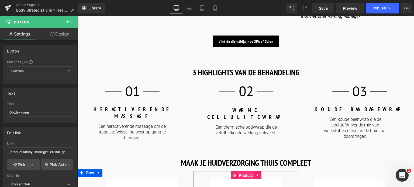
click at [242, 172] on span "Product" at bounding box center [245, 176] width 17 height 8
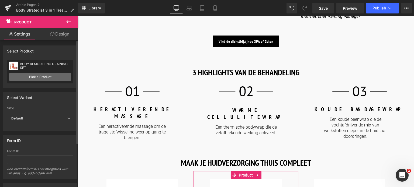
click at [48, 78] on link "Pick a Product" at bounding box center [40, 77] width 62 height 9
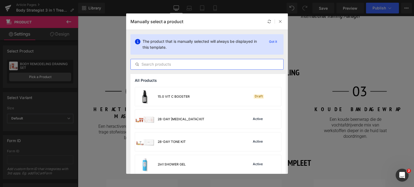
click at [198, 66] on input "text" at bounding box center [207, 64] width 152 height 6
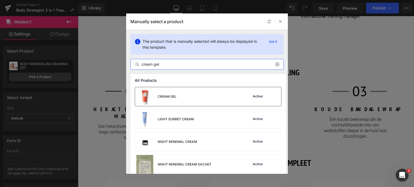
type input "cream gel"
click at [198, 93] on div "CREAM GEL Active" at bounding box center [208, 96] width 146 height 19
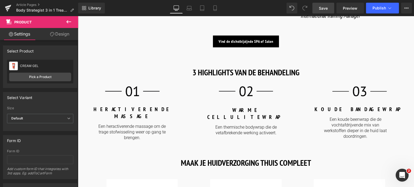
click at [325, 9] on span "Save" at bounding box center [323, 8] width 9 height 6
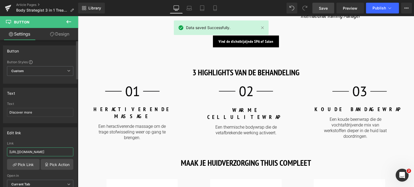
drag, startPoint x: 63, startPoint y: 151, endPoint x: 0, endPoint y: 149, distance: 62.8
click at [0, 149] on div "Edit link [URL][DOMAIN_NAME] Link [URL][DOMAIN_NAME] Pick Link Pick Action Curr…" at bounding box center [40, 160] width 81 height 74
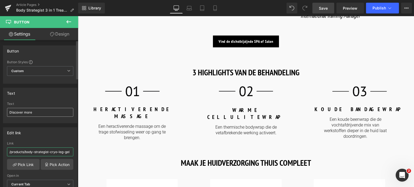
type input "/products/body-strategist-cryo-leg-gel"
drag, startPoint x: 36, startPoint y: 112, endPoint x: 5, endPoint y: 94, distance: 35.5
click at [0, 107] on div "Text Discover more Text Discover more" at bounding box center [40, 104] width 81 height 40
type input "Ontdek meer"
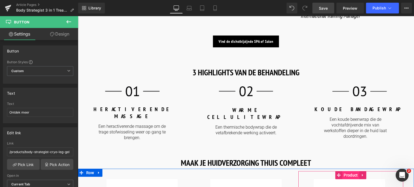
click at [351, 171] on span "Product" at bounding box center [350, 175] width 17 height 8
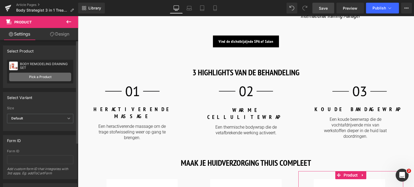
click at [39, 75] on link "Pick a Product" at bounding box center [40, 77] width 62 height 9
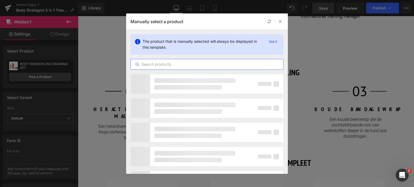
click at [178, 63] on input "text" at bounding box center [207, 64] width 152 height 6
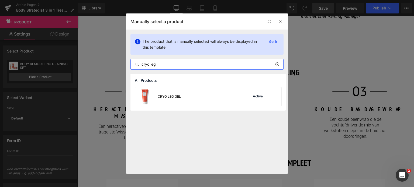
type input "cryo leg"
click at [173, 92] on div "CRYO LEG GEL" at bounding box center [158, 96] width 46 height 19
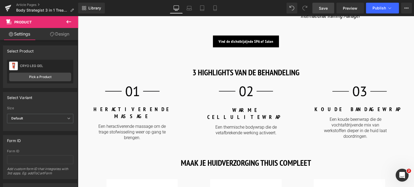
click at [322, 7] on span "Save" at bounding box center [323, 8] width 9 height 6
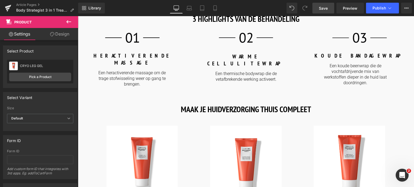
scroll to position [593, 0]
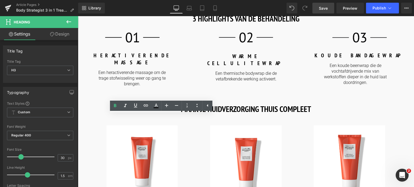
drag, startPoint x: 176, startPoint y: 127, endPoint x: 44, endPoint y: 124, distance: 131.8
click at [78, 124] on html "🌞 Gratis verzending voor al je bestellingen in augustus! Voor een zomer vol gem…" at bounding box center [246, 52] width 336 height 1258
paste div
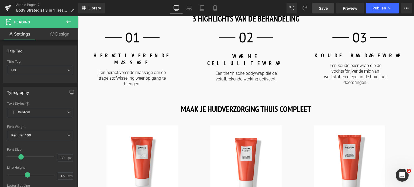
drag, startPoint x: 103, startPoint y: 148, endPoint x: 89, endPoint y: 146, distance: 15.0
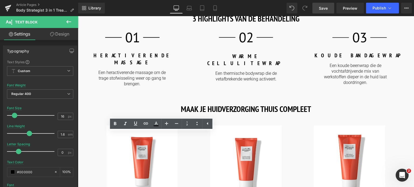
drag, startPoint x: 85, startPoint y: 142, endPoint x: 220, endPoint y: 154, distance: 135.5
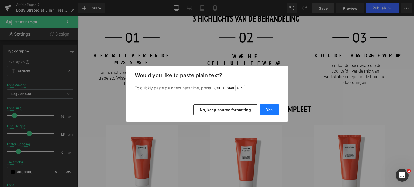
click at [266, 107] on button "Yes" at bounding box center [269, 110] width 20 height 11
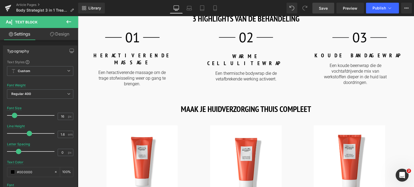
drag, startPoint x: 155, startPoint y: 169, endPoint x: 82, endPoint y: 167, distance: 73.6
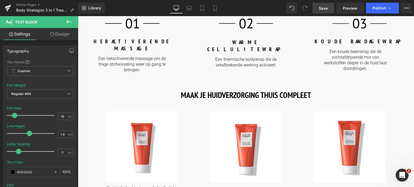
scroll to position [620, 0]
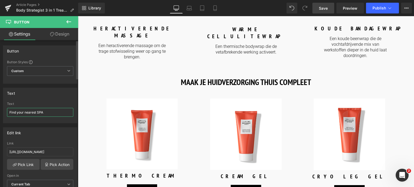
drag, startPoint x: 39, startPoint y: 110, endPoint x: 0, endPoint y: 112, distance: 39.4
click at [0, 112] on div "Text Find your nearest SPA Text Find your nearest SPA" at bounding box center [40, 104] width 81 height 40
paste input "Vind de dichstbijzijnde SPA of Salon"
type input "Vind de dichstbijzijnde SPA of Salon"
drag, startPoint x: 63, startPoint y: 151, endPoint x: 0, endPoint y: 154, distance: 62.6
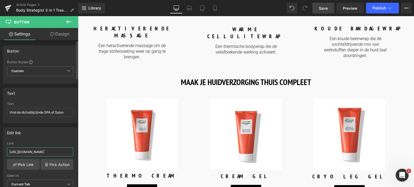
click at [0, 154] on div "Edit link [URL][DOMAIN_NAME] Link [URL][DOMAIN_NAME] Pick Link Pick Action Curr…" at bounding box center [40, 160] width 81 height 74
drag, startPoint x: 117, startPoint y: 168, endPoint x: 89, endPoint y: 150, distance: 32.6
type input "/pages/spa-locator"
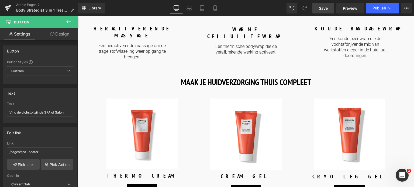
click at [322, 6] on span "Save" at bounding box center [323, 8] width 9 height 6
click at [216, 6] on icon at bounding box center [214, 8] width 3 height 5
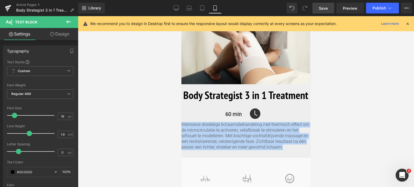
drag, startPoint x: 284, startPoint y: 147, endPoint x: 161, endPoint y: 116, distance: 126.2
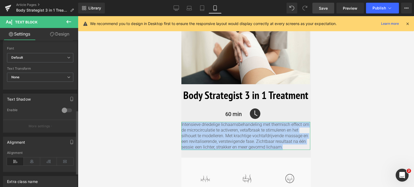
scroll to position [162, 0]
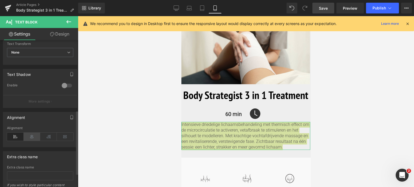
click at [29, 136] on icon at bounding box center [32, 137] width 17 height 8
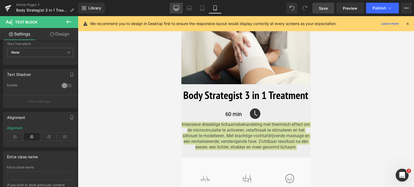
click at [178, 6] on icon at bounding box center [175, 7] width 5 height 5
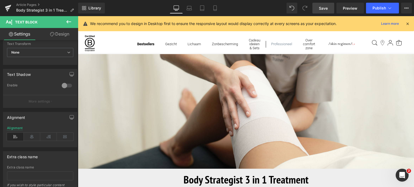
scroll to position [86, 0]
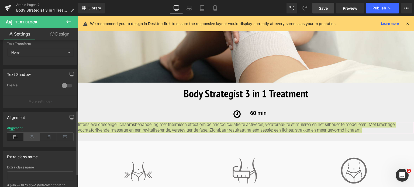
click at [32, 136] on icon at bounding box center [32, 137] width 17 height 8
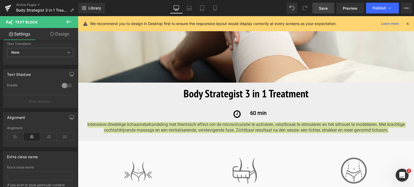
click at [318, 12] on link "Save" at bounding box center [323, 8] width 22 height 11
click at [216, 4] on link "Mobile" at bounding box center [215, 8] width 13 height 11
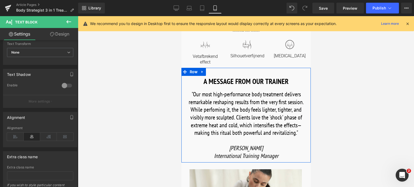
scroll to position [135, 0]
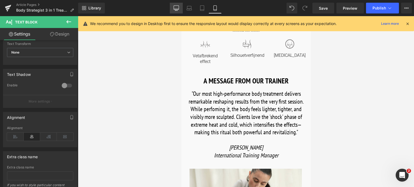
click at [174, 9] on icon at bounding box center [175, 7] width 5 height 5
type input "100"
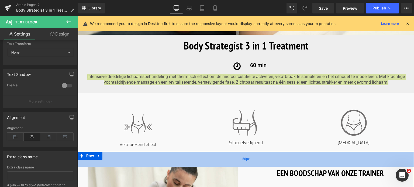
scroll to position [161, 0]
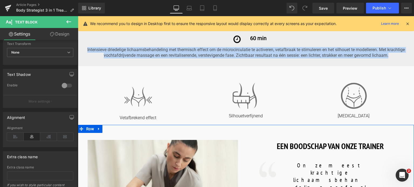
click at [272, 144] on h1 "EEN BOODSCHAP VAN ONZE TRAINER" at bounding box center [330, 146] width 167 height 12
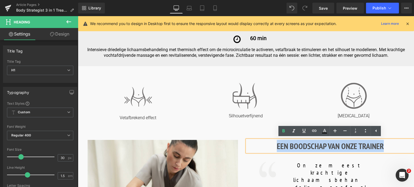
drag, startPoint x: 290, startPoint y: 143, endPoint x: 385, endPoint y: 140, distance: 94.9
click at [385, 140] on h1 "EEN BOODSCHAP VAN ONZE TRAINER" at bounding box center [330, 146] width 167 height 12
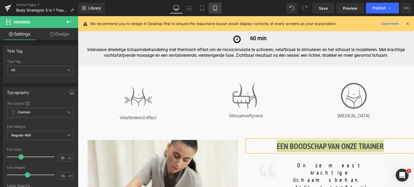
click at [212, 10] on icon at bounding box center [214, 7] width 5 height 5
type input "24"
type input "100"
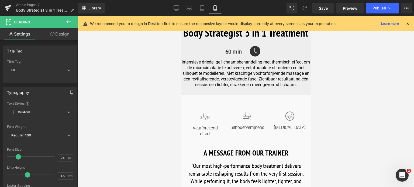
scroll to position [108, 0]
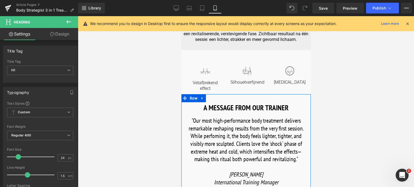
click at [199, 106] on h1 "A MESSAGE FROM OUR TRAINER" at bounding box center [245, 107] width 121 height 11
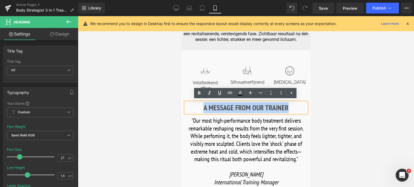
drag, startPoint x: 202, startPoint y: 106, endPoint x: 300, endPoint y: 105, distance: 98.6
click at [300, 105] on h1 "A MESSAGE FROM OUR TRAINER" at bounding box center [245, 107] width 121 height 11
paste div
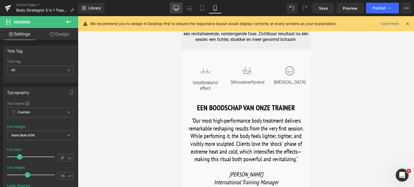
click at [177, 10] on icon at bounding box center [175, 7] width 5 height 5
type input "30"
type input "100"
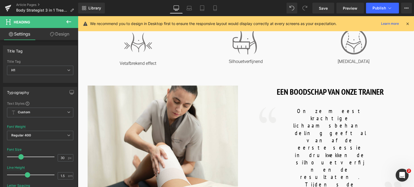
scroll to position [269, 0]
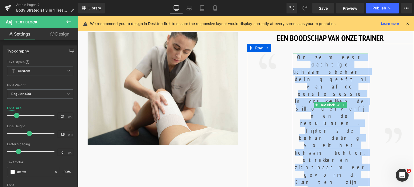
drag, startPoint x: 308, startPoint y: 58, endPoint x: 345, endPoint y: 128, distance: 79.2
click at [345, 128] on p "Onze meest krachtige lichaamsbehandeling geeft al vanaf de eerste sessie indruk…" at bounding box center [330, 160] width 75 height 213
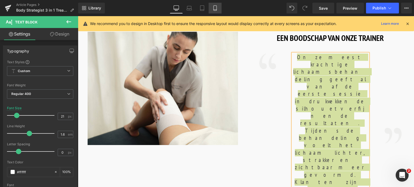
click at [217, 6] on icon at bounding box center [214, 7] width 5 height 5
type input "22"
type input "100"
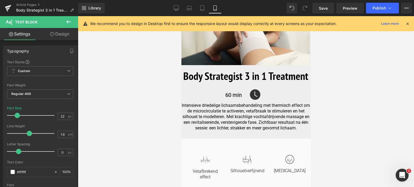
scroll to position [135, 0]
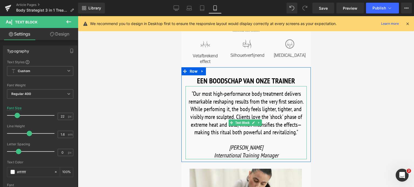
click at [200, 94] on font ""Our most high-performance body treatment delivers remarkable reshaping results…" at bounding box center [245, 113] width 115 height 46
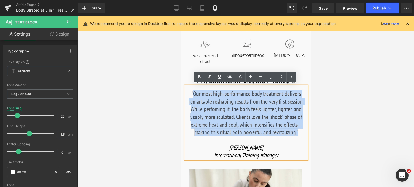
drag, startPoint x: 193, startPoint y: 94, endPoint x: 295, endPoint y: 134, distance: 109.2
click at [295, 134] on font ""Our most high-performance body treatment delivers remarkable reshaping results…" at bounding box center [245, 113] width 115 height 46
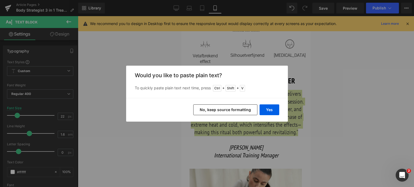
click at [295, 134] on div "Back to Library Insert Would you like to paste plain text? To quickly paste pla…" at bounding box center [207, 93] width 414 height 187
click at [267, 111] on button "Yes" at bounding box center [269, 110] width 20 height 11
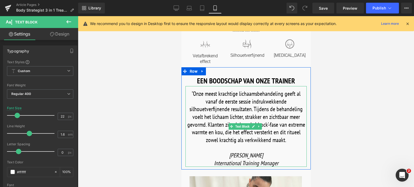
click at [272, 140] on p ""Onze meest krachtige lichaamsbehandeling geeft al vanaf de eerste sessie indru…" at bounding box center [245, 117] width 121 height 54
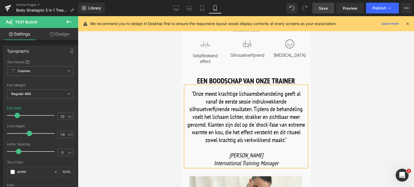
click at [319, 10] on span "Save" at bounding box center [323, 8] width 9 height 6
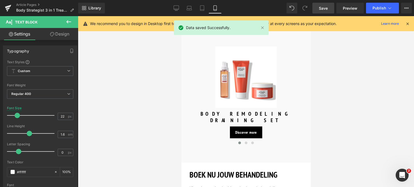
scroll to position [512, 0]
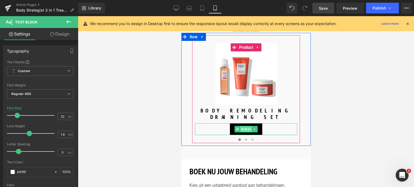
click at [245, 126] on span "Button" at bounding box center [246, 129] width 12 height 6
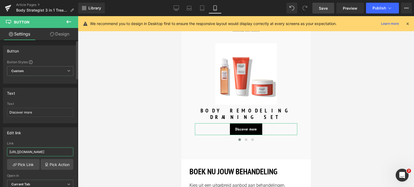
drag, startPoint x: 62, startPoint y: 152, endPoint x: 0, endPoint y: 150, distance: 62.3
click at [0, 151] on div "Edit link https://world.comfortzoneskin.com/products/body-strategist-thermo-cre…" at bounding box center [40, 160] width 81 height 74
type input "/products/body-strategist-thermo-cream"
drag, startPoint x: 37, startPoint y: 110, endPoint x: 0, endPoint y: 113, distance: 36.8
click at [0, 113] on div "Text Discover more Text Discover more" at bounding box center [40, 104] width 81 height 40
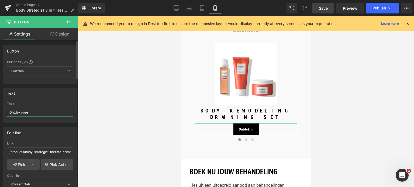
type input "Ontdek meer"
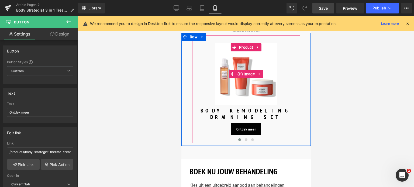
click at [245, 50] on img at bounding box center [245, 73] width 61 height 61
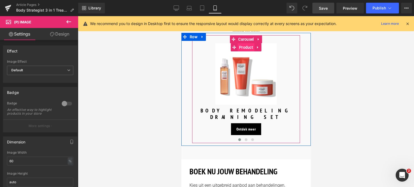
click at [241, 43] on span "Product" at bounding box center [245, 47] width 17 height 8
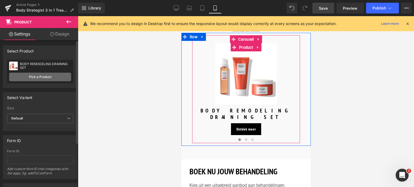
click at [55, 78] on link "Pick a Product" at bounding box center [40, 77] width 62 height 9
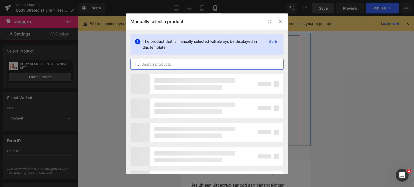
click at [169, 65] on input "text" at bounding box center [207, 64] width 152 height 6
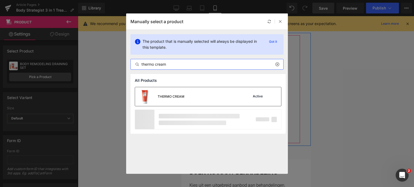
type input "thermo cream"
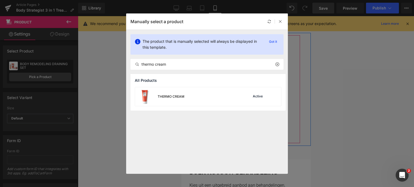
click at [168, 93] on div "THERMO CREAM" at bounding box center [159, 96] width 49 height 19
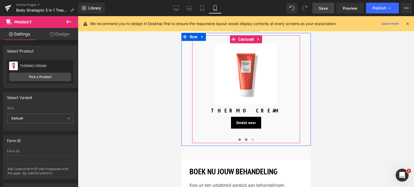
click at [246, 138] on span at bounding box center [245, 139] width 3 height 3
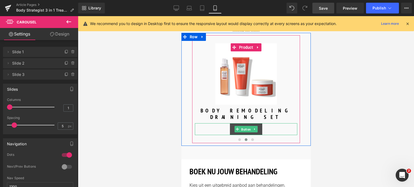
click at [241, 126] on span "Button" at bounding box center [246, 129] width 12 height 6
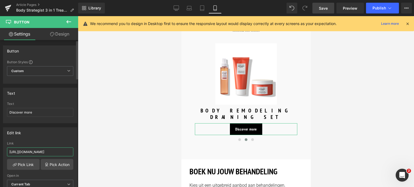
drag, startPoint x: 63, startPoint y: 150, endPoint x: 1, endPoint y: 153, distance: 62.9
click at [0, 154] on div "Edit link [URL][DOMAIN_NAME] Link [URL][DOMAIN_NAME] Pick Link Pick Action Curr…" at bounding box center [40, 160] width 81 height 74
type input "/products/body-strategist-cream-gel"
drag, startPoint x: 37, startPoint y: 109, endPoint x: 0, endPoint y: 106, distance: 37.6
click at [0, 106] on div "Text Discover more Text Discover more" at bounding box center [40, 104] width 81 height 40
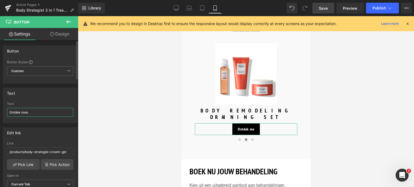
type input "Ontdek meer"
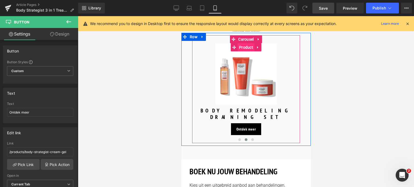
click at [245, 45] on span "Product" at bounding box center [245, 47] width 17 height 8
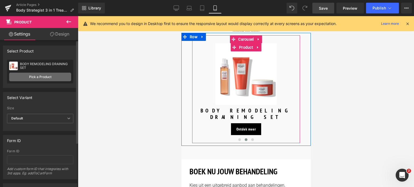
click at [35, 75] on link "Pick a Product" at bounding box center [40, 77] width 62 height 9
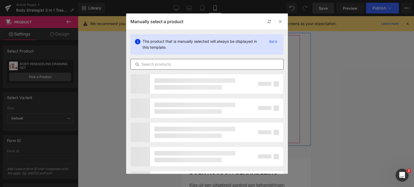
click at [182, 63] on input "text" at bounding box center [207, 64] width 152 height 6
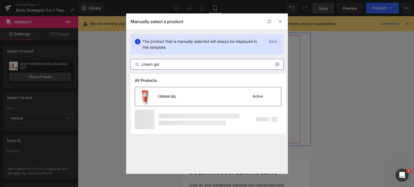
type input "cream gel"
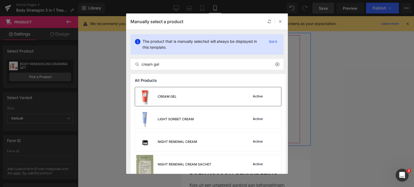
click at [181, 96] on div "CREAM GEL Active" at bounding box center [208, 96] width 146 height 19
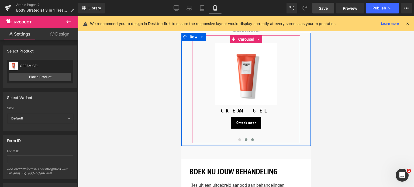
click at [252, 138] on span at bounding box center [252, 139] width 3 height 3
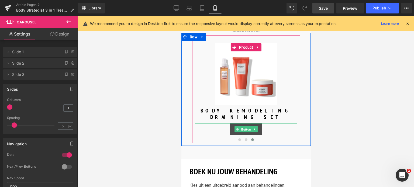
click at [242, 126] on span "Button" at bounding box center [246, 129] width 12 height 6
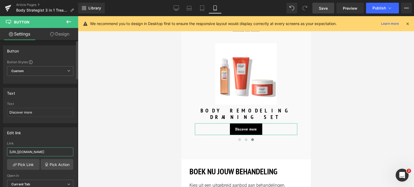
drag, startPoint x: 64, startPoint y: 150, endPoint x: 0, endPoint y: 149, distance: 63.6
click at [0, 149] on div "Edit link [URL][DOMAIN_NAME] Link [URL][DOMAIN_NAME] Pick Link Pick Action Curr…" at bounding box center [40, 160] width 81 height 74
type input "/products/body-strategist-cryo-leg-gel"
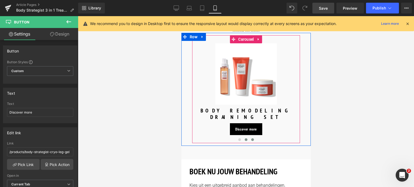
click at [245, 138] on span at bounding box center [245, 139] width 3 height 3
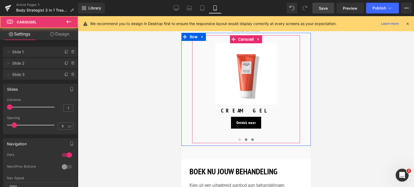
click at [252, 138] on span at bounding box center [252, 139] width 3 height 3
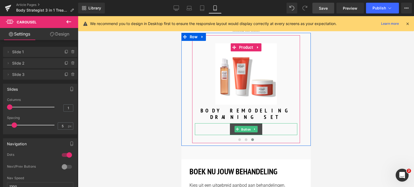
click at [241, 126] on span "Button" at bounding box center [246, 129] width 12 height 6
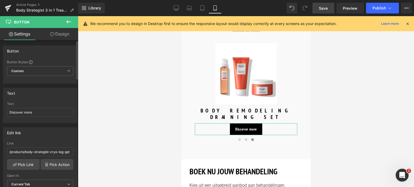
drag, startPoint x: 11, startPoint y: 108, endPoint x: 0, endPoint y: 109, distance: 10.5
click at [0, 109] on div "Text Discover more Text Discover more" at bounding box center [40, 104] width 81 height 40
drag, startPoint x: 41, startPoint y: 114, endPoint x: 16, endPoint y: 98, distance: 30.8
click at [0, 108] on div "Text Discover more Text Discover more" at bounding box center [40, 104] width 81 height 40
type input "Ontdek meer"
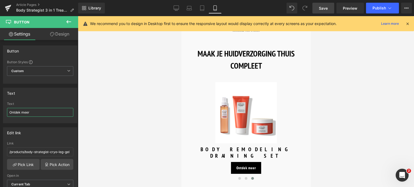
scroll to position [458, 0]
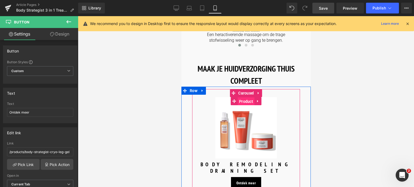
click at [245, 100] on span "Product" at bounding box center [245, 102] width 17 height 8
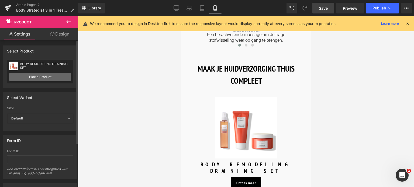
click at [49, 75] on link "Pick a Product" at bounding box center [40, 77] width 62 height 9
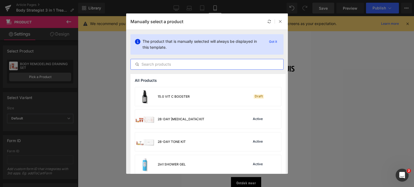
click at [177, 66] on input "text" at bounding box center [207, 64] width 152 height 6
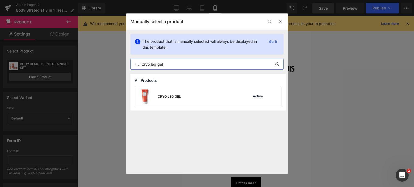
type input "Cryo leg gel"
click at [185, 88] on div "CRYO LEG GEL Active" at bounding box center [208, 96] width 146 height 19
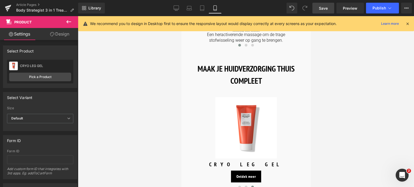
click at [323, 8] on span "Save" at bounding box center [323, 8] width 9 height 6
click at [319, 6] on link "Save" at bounding box center [323, 8] width 22 height 11
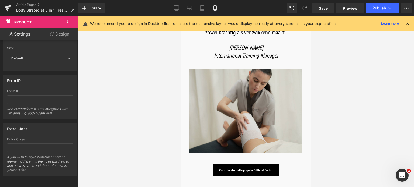
scroll to position [269, 0]
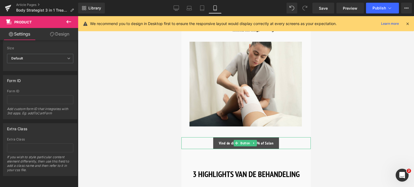
click at [227, 143] on span "Vind de dichstbijzijnde SPA of Salon" at bounding box center [245, 143] width 55 height 5
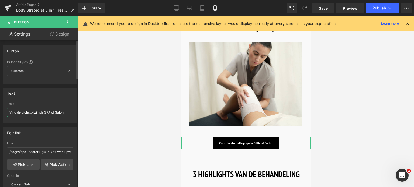
drag, startPoint x: 68, startPoint y: 114, endPoint x: 0, endPoint y: 100, distance: 69.7
click at [0, 100] on div "Text Vind de dichstbijzijnde SPA of Salon Text Vind de dichstbijzijnde SPA of S…" at bounding box center [40, 104] width 81 height 40
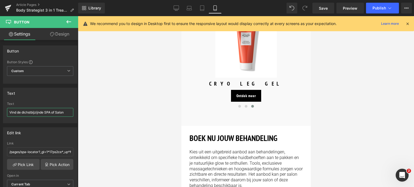
scroll to position [647, 0]
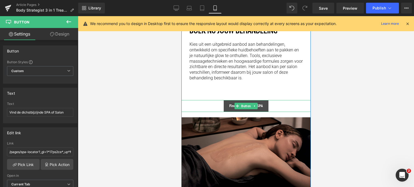
click at [230, 105] on span "Find your nearest SPA" at bounding box center [246, 106] width 34 height 5
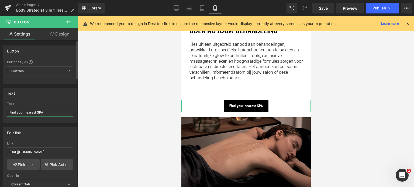
paste input "Vind de dichstbijzijnde SPA of Salon"
drag, startPoint x: 51, startPoint y: 112, endPoint x: 1, endPoint y: 114, distance: 50.2
click at [1, 114] on div "Text Vind de dichstbijzijnde SPA of Salon Text Vind de dichstbijzijnde SPA of S…" at bounding box center [40, 104] width 81 height 40
type input "Vind de dichstbijzijnde SPA of Salon"
drag, startPoint x: 63, startPoint y: 152, endPoint x: 0, endPoint y: 135, distance: 64.8
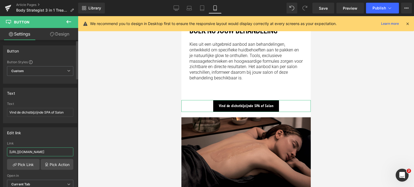
click at [0, 135] on div "Edit link [URL][DOMAIN_NAME] Link [URL][DOMAIN_NAME] Pick Link Pick Action Curr…" at bounding box center [40, 160] width 81 height 74
type input "/pages/spa-locator?_gl=1*17ps2ce*_up*MQ..&gclid=CjwKCAjwxNW2BhAkEiwA24Cm9Ew9Tuk…"
click at [320, 8] on span "Save" at bounding box center [323, 8] width 9 height 6
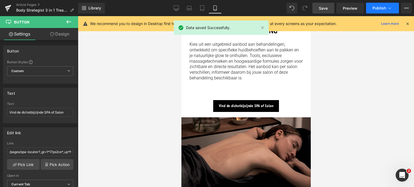
click at [387, 9] on icon at bounding box center [389, 7] width 5 height 5
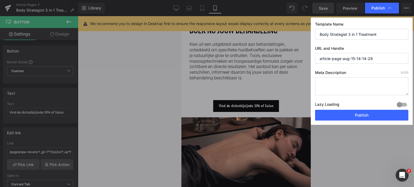
drag, startPoint x: 388, startPoint y: 36, endPoint x: 260, endPoint y: 43, distance: 128.4
click at [260, 43] on div "Publish Template Name Body Strategist 3 in 1 Treatment URL and Handle article-p…" at bounding box center [207, 93] width 414 height 187
drag, startPoint x: 380, startPoint y: 59, endPoint x: 283, endPoint y: 66, distance: 97.8
click at [283, 66] on div "Publish Template Name Body Strategist 3 in 1 Treatment URL and Handle article-p…" at bounding box center [207, 93] width 414 height 187
paste input "Body Strategist 3 in 1 Treatment"
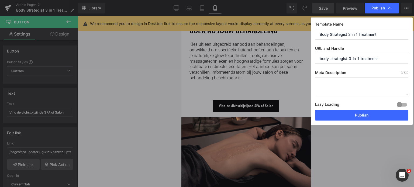
type input "body-strategist-3-in-1-treatment"
click at [352, 79] on textarea at bounding box center [361, 86] width 93 height 18
paste textarea "Intensieve 3-fasen lichaamsbehandeling met thermisch effect om de doorbloeding …"
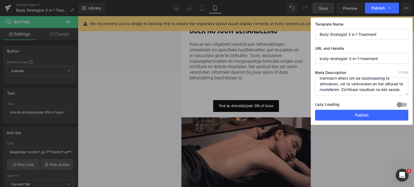
scroll to position [17, 0]
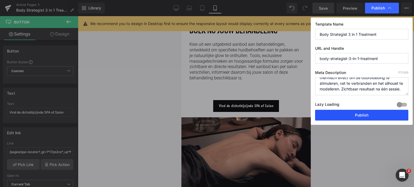
type textarea "Intensieve 3-fasen lichaamsbehandeling met thermisch effect om de doorbloeding …"
click at [374, 115] on button "Publish" at bounding box center [361, 115] width 93 height 11
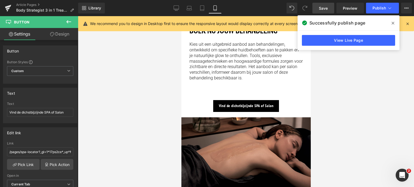
click at [394, 26] on span at bounding box center [392, 23] width 9 height 9
